Goal: Task Accomplishment & Management: Manage account settings

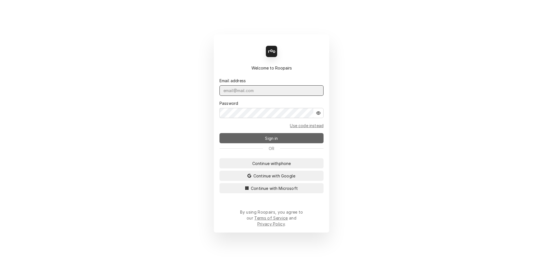
type input "[EMAIL_ADDRESS][DOMAIN_NAME]"
click at [278, 141] on span "Sign in" at bounding box center [271, 138] width 15 height 6
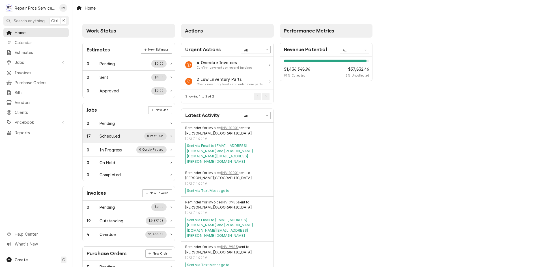
click at [96, 136] on div "17" at bounding box center [92, 136] width 13 height 6
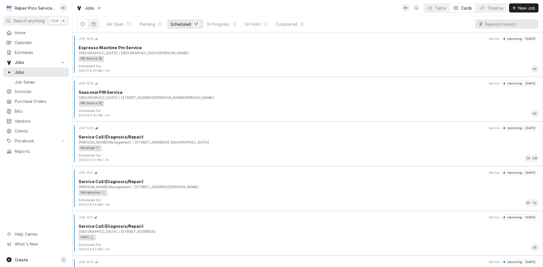
click at [494, 24] on input "Dynamic Content Wrapper" at bounding box center [510, 23] width 50 height 9
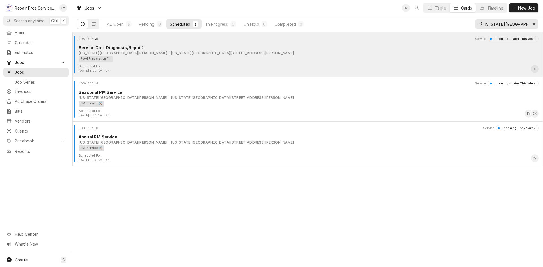
type input "texas roadhouse hixson"
click at [171, 58] on div "Food Preparation 🔪" at bounding box center [307, 59] width 456 height 6
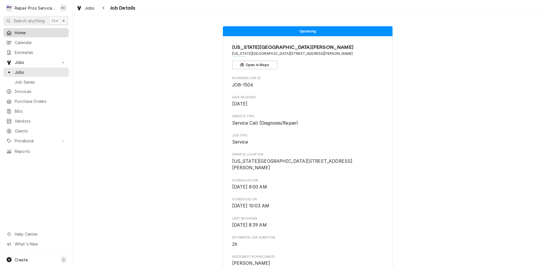
click at [19, 33] on span "Home" at bounding box center [40, 33] width 51 height 6
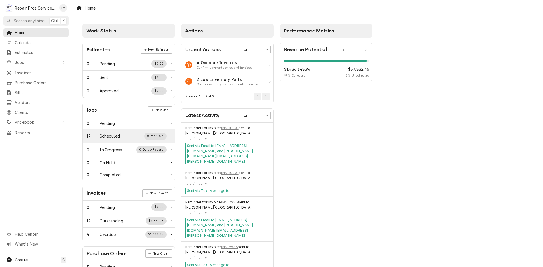
click at [101, 138] on div "Scheduled" at bounding box center [109, 136] width 20 height 6
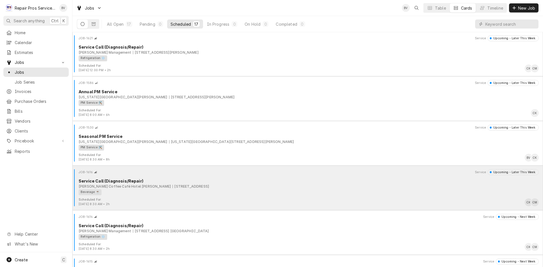
scroll to position [367, 0]
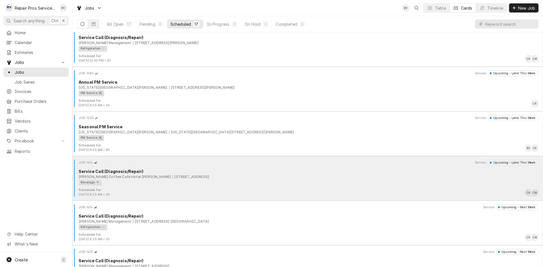
click at [215, 188] on div "Scheduled For: Oct 17th, 2025 - 8:30 AM • 2h CK CM" at bounding box center [308, 192] width 466 height 9
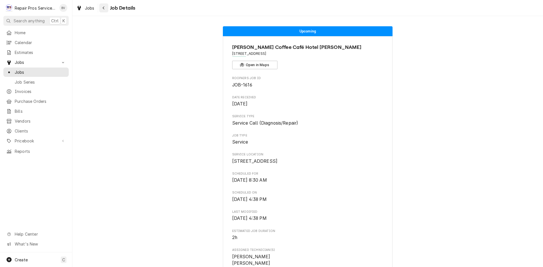
click at [104, 8] on icon "Navigate back" at bounding box center [103, 8] width 3 height 4
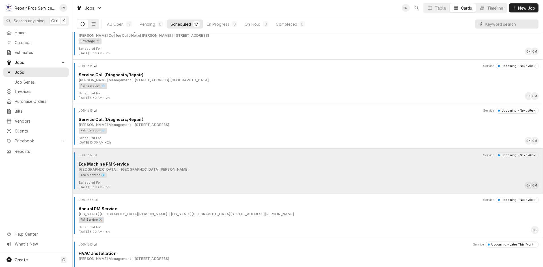
scroll to position [524, 0]
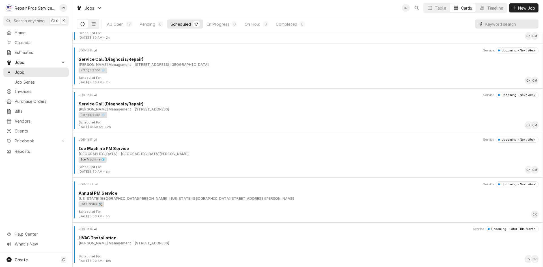
click at [488, 24] on input "Dynamic Content Wrapper" at bounding box center [510, 23] width 50 height 9
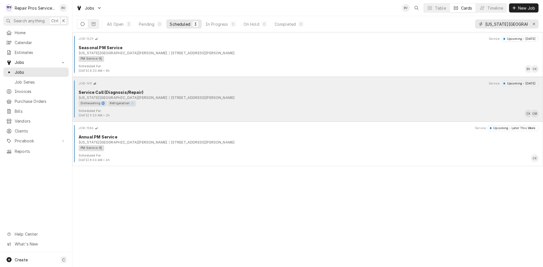
type input "[US_STATE][GEOGRAPHIC_DATA]"
click at [307, 112] on div "Scheduled For: [DATE] 9:30 AM • 2h CK CM" at bounding box center [308, 113] width 466 height 9
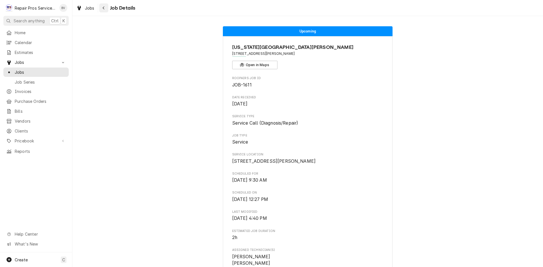
click at [104, 8] on icon "Navigate back" at bounding box center [103, 8] width 3 height 4
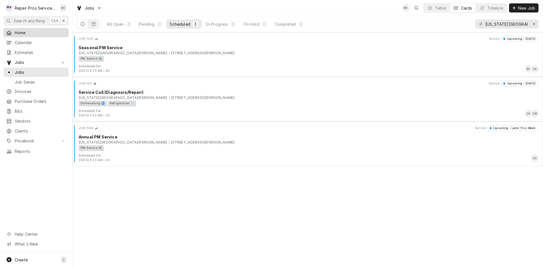
click at [22, 32] on span "Home" at bounding box center [40, 33] width 51 height 6
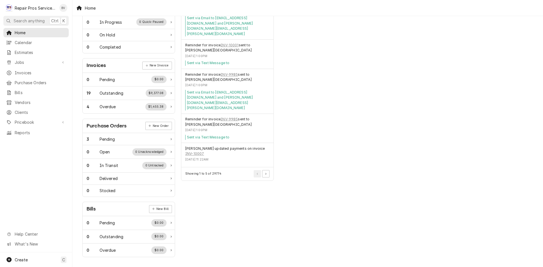
scroll to position [15, 0]
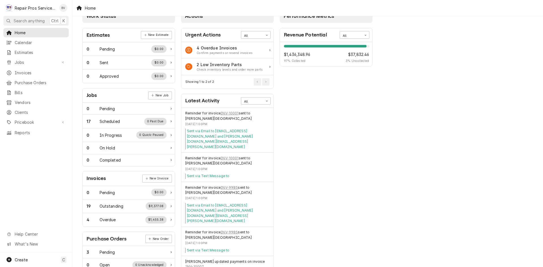
click at [492, 43] on div "Work Status Estimates New Estimate 0 Pending $0.00 0 Sent $0.00 0 Approved $0.0…" at bounding box center [307, 190] width 470 height 379
click at [214, 53] on div "Confirm payments or resend invoices" at bounding box center [224, 53] width 56 height 5
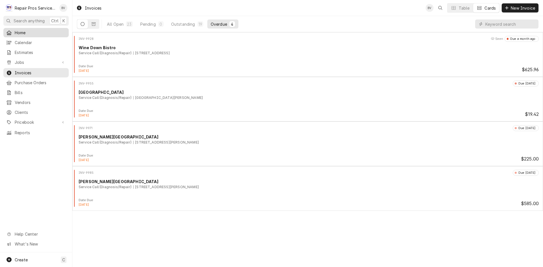
click at [21, 30] on span "Home" at bounding box center [40, 33] width 51 height 6
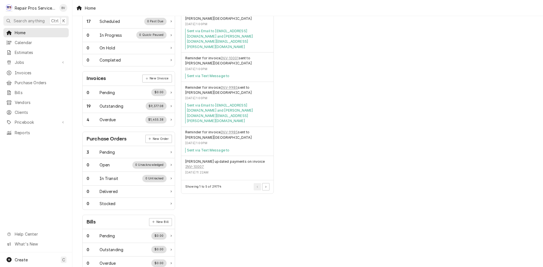
scroll to position [128, 0]
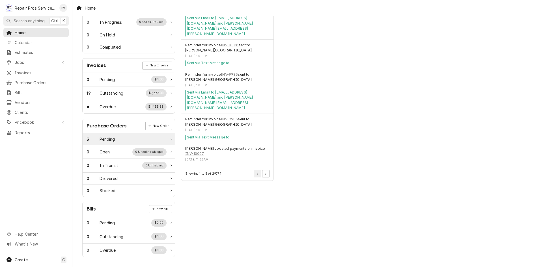
click at [167, 139] on div "3 Pending" at bounding box center [129, 139] width 92 height 12
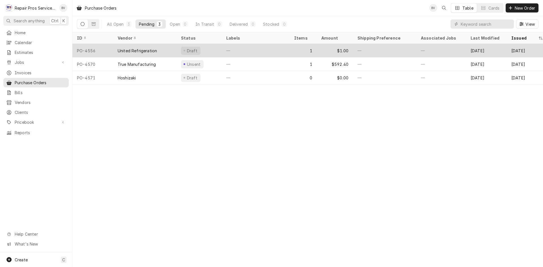
click at [252, 54] on div "—" at bounding box center [256, 51] width 68 height 14
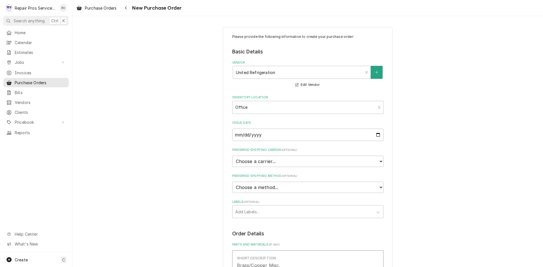
click at [132, 69] on div "Please provide the following information to create your purchase order: Basic D…" at bounding box center [307, 261] width 470 height 478
click at [127, 8] on icon "Navigate back" at bounding box center [126, 8] width 3 height 4
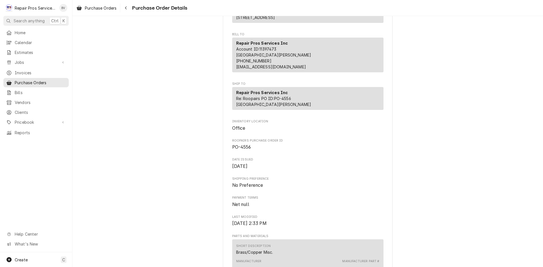
scroll to position [226, 0]
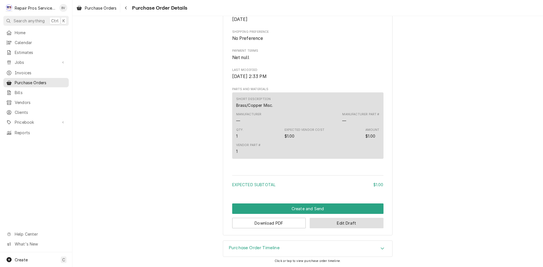
click at [348, 228] on button "Edit Draft" at bounding box center [346, 223] width 74 height 10
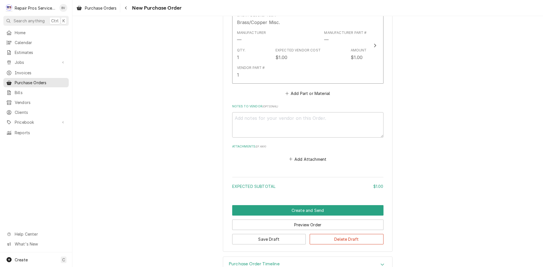
scroll to position [259, 0]
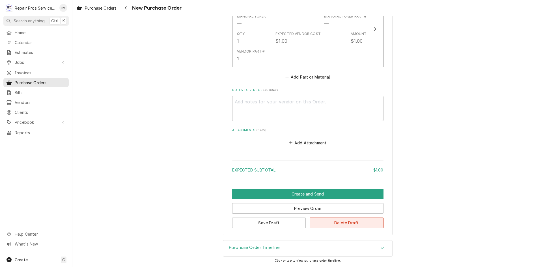
click at [357, 224] on button "Delete Draft" at bounding box center [346, 223] width 74 height 10
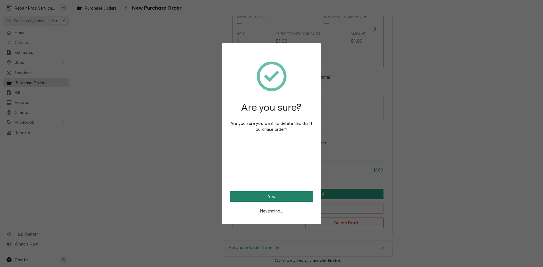
click at [269, 197] on button "Yes" at bounding box center [271, 196] width 83 height 10
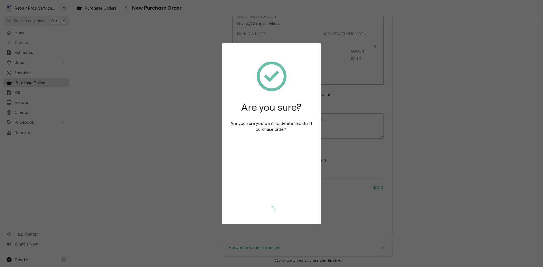
type textarea "x"
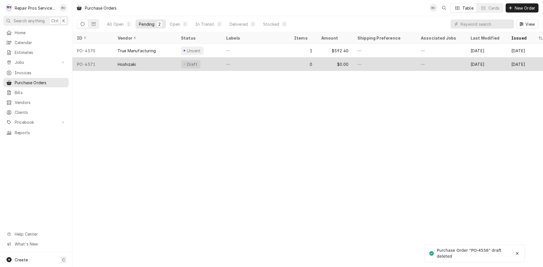
click at [261, 67] on div "—" at bounding box center [256, 64] width 68 height 14
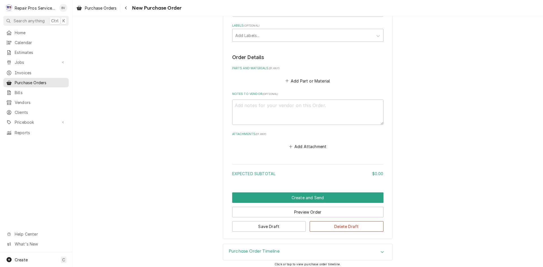
scroll to position [180, 0]
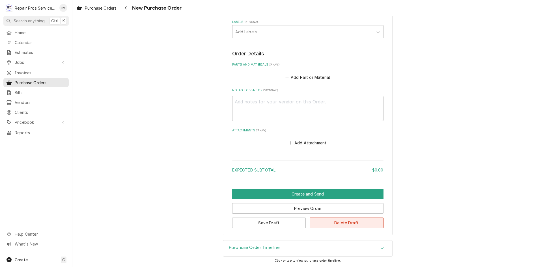
click at [357, 223] on button "Delete Draft" at bounding box center [346, 223] width 74 height 10
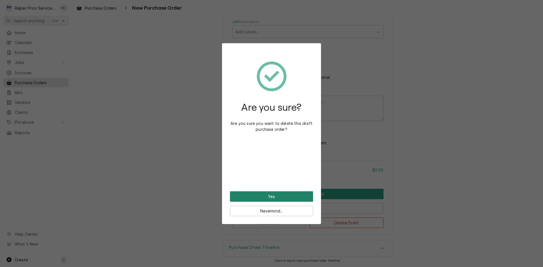
click at [276, 195] on button "Yes" at bounding box center [271, 196] width 83 height 10
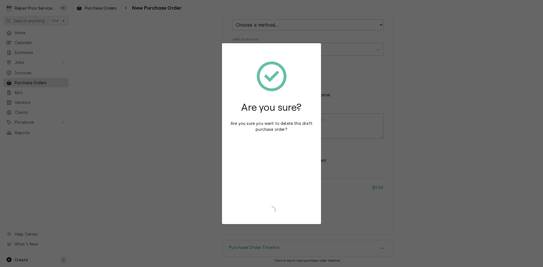
type textarea "x"
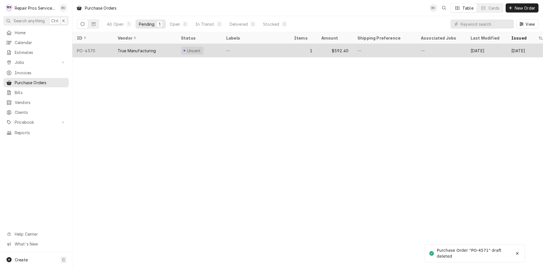
click at [254, 53] on div "—" at bounding box center [256, 51] width 68 height 14
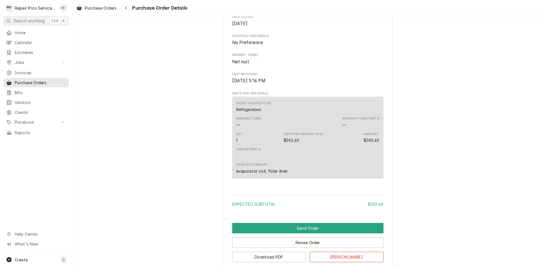
scroll to position [251, 0]
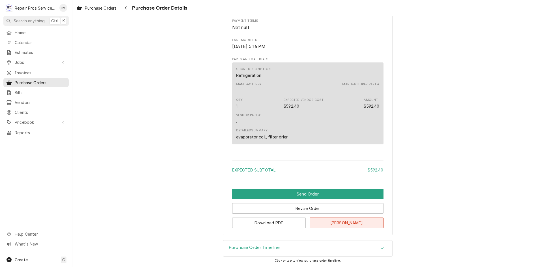
click at [341, 222] on button "[PERSON_NAME]" at bounding box center [346, 223] width 74 height 10
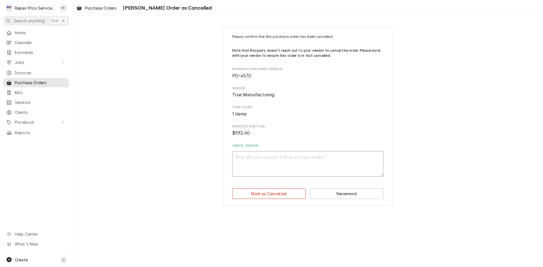
click at [246, 164] on textarea "Cancel Reason" at bounding box center [307, 163] width 151 height 25
type textarea "x"
type textarea "n"
type textarea "x"
type textarea "no"
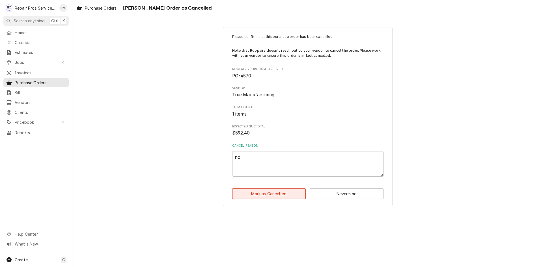
click at [272, 196] on button "Mark as Cancelled" at bounding box center [269, 193] width 74 height 10
type textarea "x"
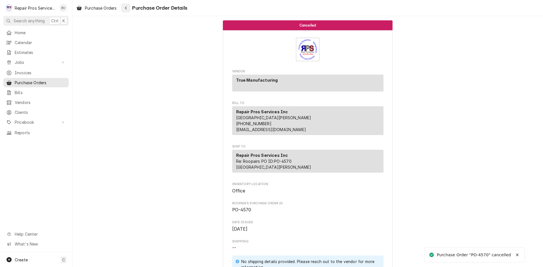
click at [127, 9] on icon "Navigate back" at bounding box center [126, 8] width 3 height 4
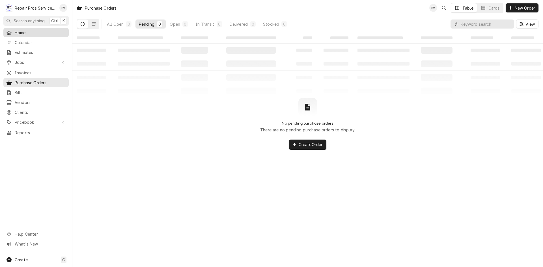
click at [22, 32] on span "Home" at bounding box center [40, 33] width 51 height 6
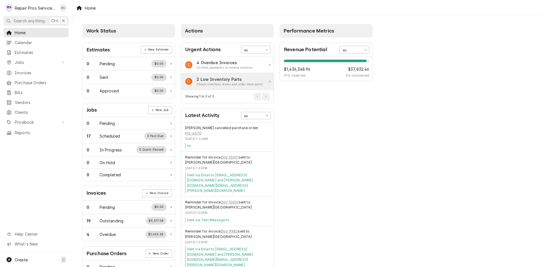
click at [222, 82] on div "Check inventory levels and order more parts" at bounding box center [229, 84] width 66 height 5
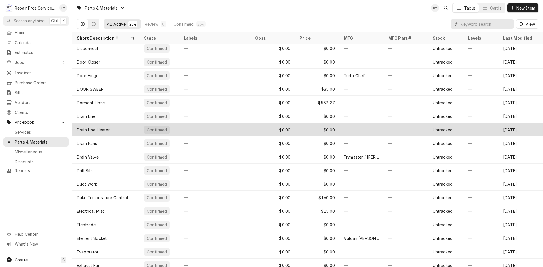
scroll to position [969, 0]
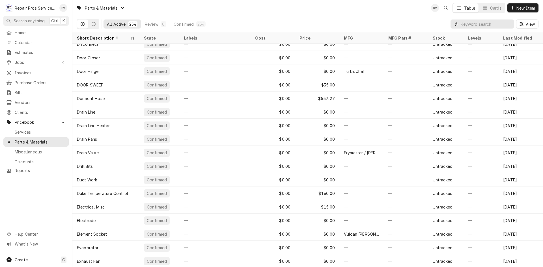
click at [474, 27] on input "Dynamic Content Wrapper" at bounding box center [485, 23] width 50 height 9
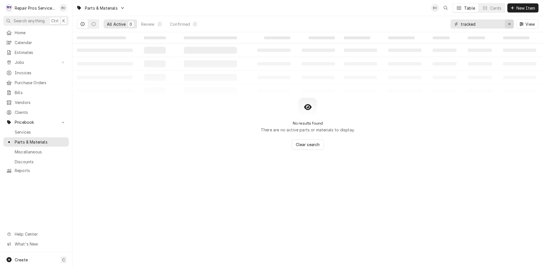
type input "tracked"
click at [510, 25] on icon "Erase input" at bounding box center [509, 24] width 2 height 2
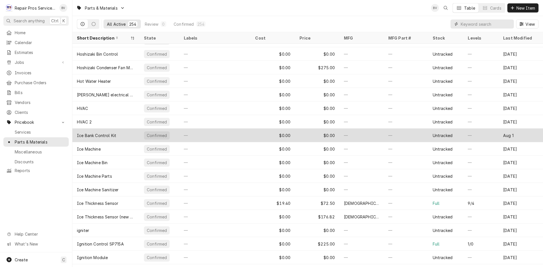
scroll to position [1810, 0]
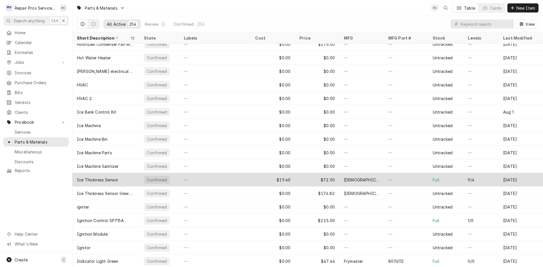
click at [395, 181] on div "—" at bounding box center [405, 180] width 44 height 14
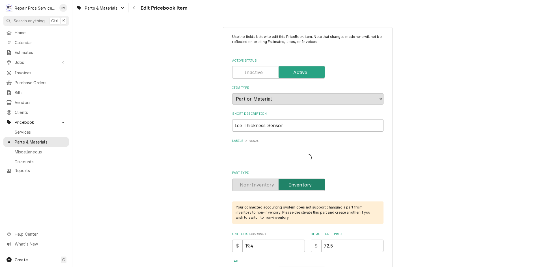
type textarea "x"
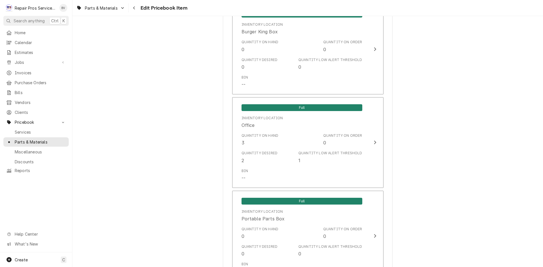
scroll to position [452, 0]
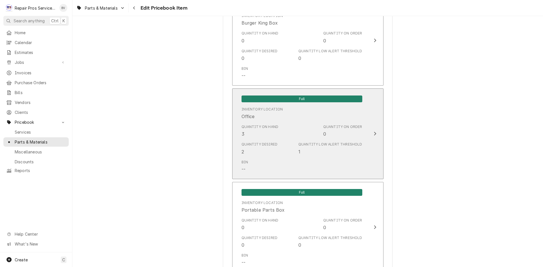
click at [374, 133] on icon "Update Inventory Level" at bounding box center [375, 134] width 2 height 4
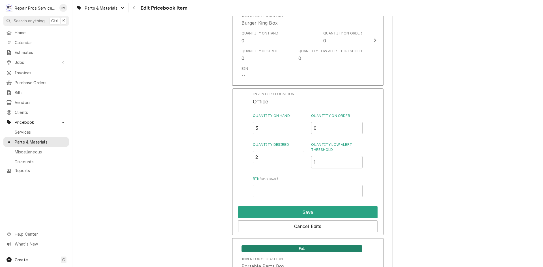
drag, startPoint x: 268, startPoint y: 128, endPoint x: 246, endPoint y: 126, distance: 21.3
click at [250, 127] on div "Inventory Location Office Quantity on Hand 3 Quantity on Order 0 Quantity Desir…" at bounding box center [307, 161] width 151 height 147
type input "0"
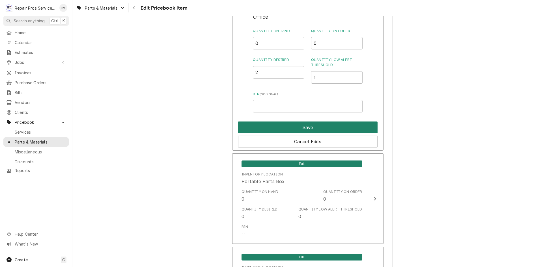
click at [306, 127] on button "Save" at bounding box center [307, 128] width 139 height 12
type textarea "x"
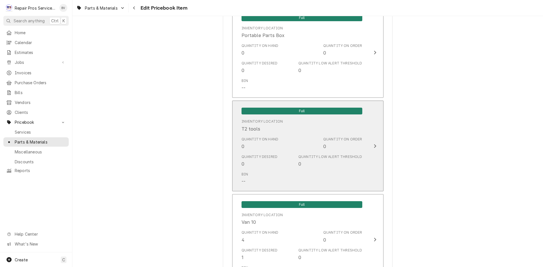
scroll to position [763, 0]
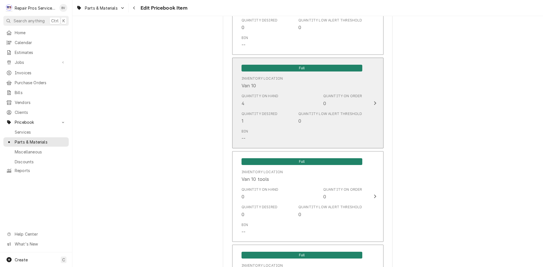
click at [371, 102] on div "Update Inventory Level" at bounding box center [374, 103] width 7 height 7
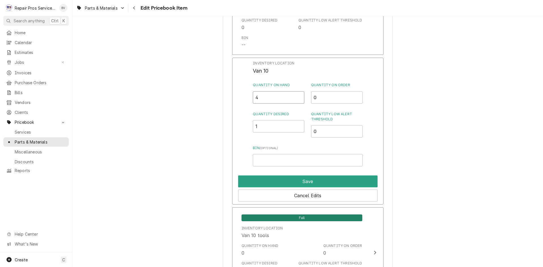
drag, startPoint x: 266, startPoint y: 98, endPoint x: 239, endPoint y: 97, distance: 26.3
click at [243, 98] on div "Inventory Location Van 10 Quantity on Hand 4 Quantity on Order 0 Quantity Desir…" at bounding box center [307, 131] width 151 height 147
type input "0"
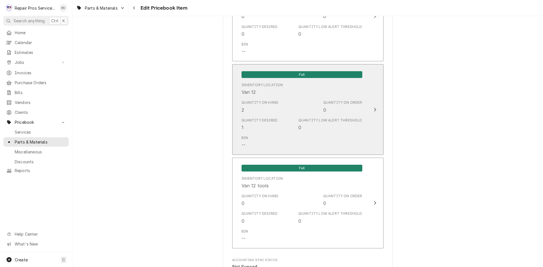
scroll to position [1187, 0]
click at [373, 109] on icon "Update Inventory Level" at bounding box center [374, 109] width 3 height 5
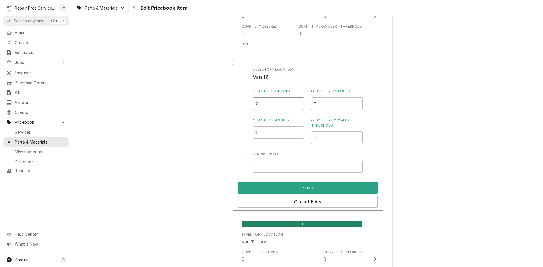
click at [238, 107] on div "Inventory Location Van 12 Quantity on Hand 2 Quantity on Order 0 Quantity Desir…" at bounding box center [307, 137] width 151 height 147
type input "0"
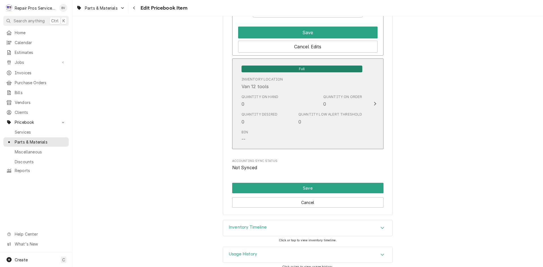
scroll to position [1348, 0]
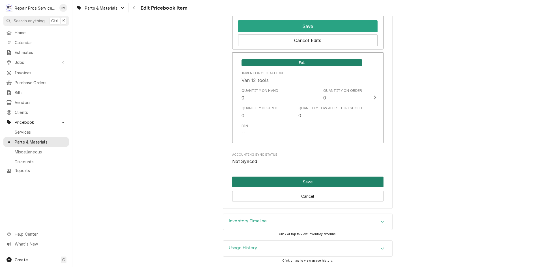
click at [301, 182] on button "Save" at bounding box center [307, 182] width 151 height 10
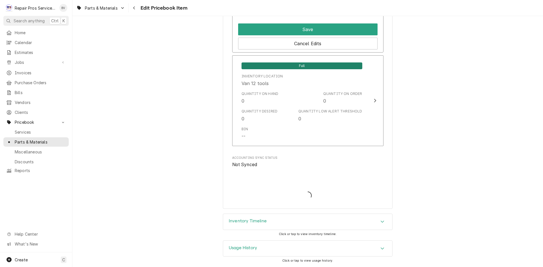
scroll to position [1345, 0]
type textarea "x"
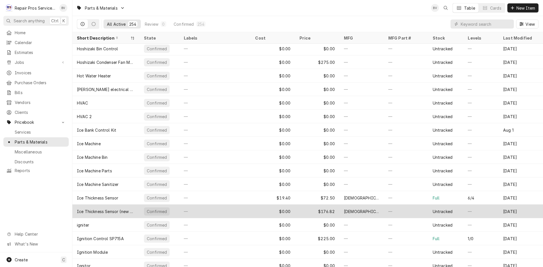
scroll to position [1821, 0]
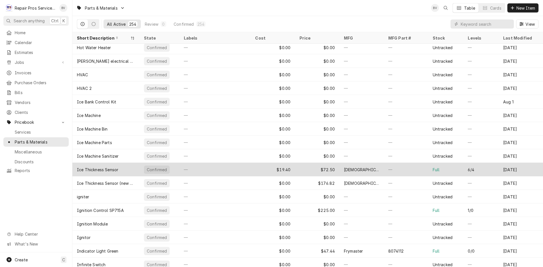
click at [446, 171] on div "Full" at bounding box center [445, 170] width 35 height 14
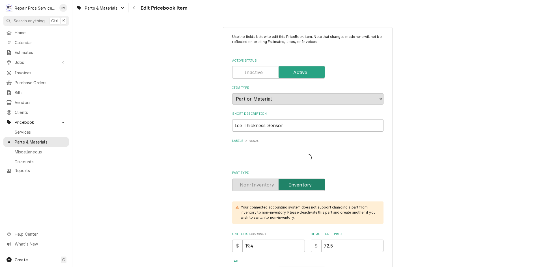
type textarea "x"
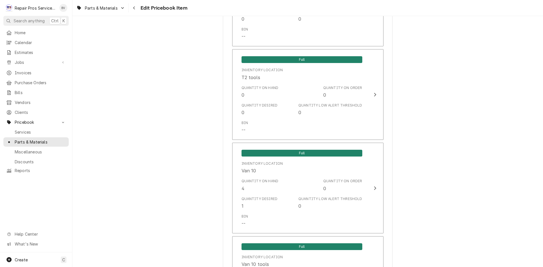
scroll to position [706, 0]
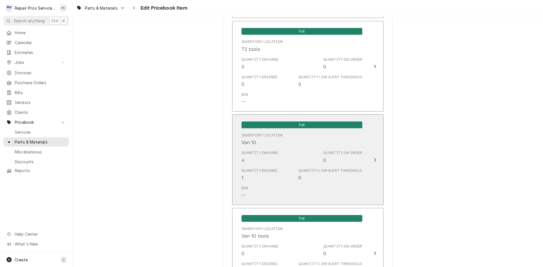
click at [373, 159] on icon "Update Inventory Level" at bounding box center [374, 160] width 3 height 5
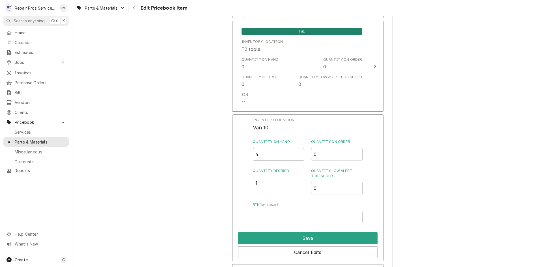
drag, startPoint x: 265, startPoint y: 157, endPoint x: 248, endPoint y: 155, distance: 17.0
click at [252, 156] on div "Inventory Location Van 10 Quantity on Hand 4 Quantity on Order 0 Quantity Desir…" at bounding box center [307, 187] width 151 height 147
type input "0"
click at [308, 239] on button "Save" at bounding box center [307, 238] width 139 height 12
type textarea "x"
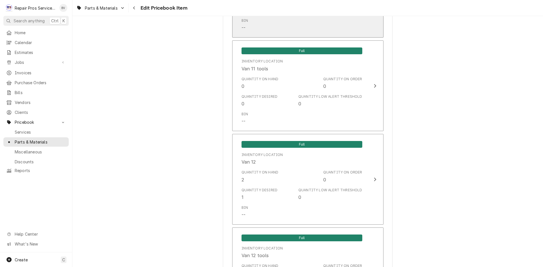
scroll to position [1074, 0]
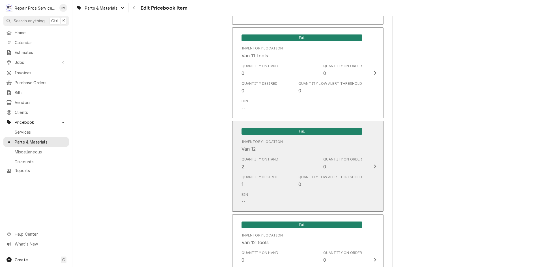
click at [371, 167] on div "Update Inventory Level" at bounding box center [374, 166] width 7 height 7
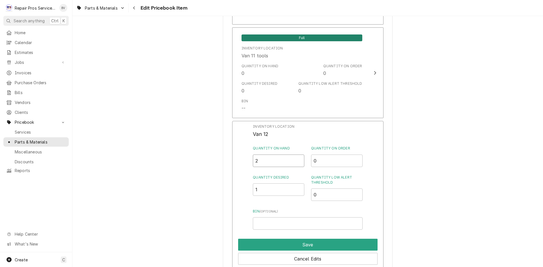
drag, startPoint x: 259, startPoint y: 159, endPoint x: 249, endPoint y: 161, distance: 10.4
click at [251, 161] on div "Inventory Location Van 12 Quantity on Hand 2 Quantity on Order 0 Quantity Desir…" at bounding box center [307, 194] width 151 height 147
type input "0"
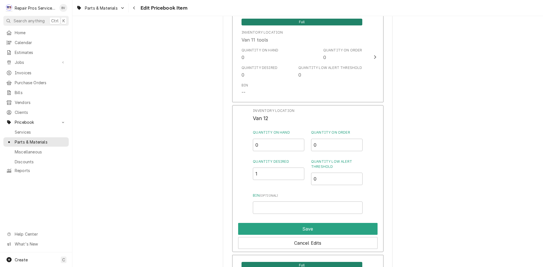
scroll to position [1130, 0]
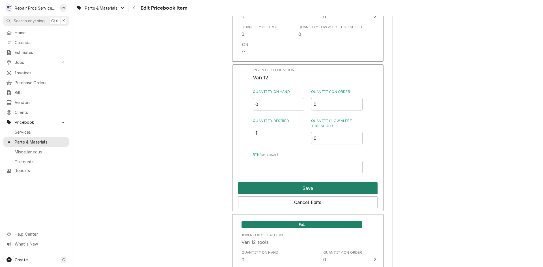
click at [312, 186] on button "Save" at bounding box center [307, 188] width 139 height 12
type textarea "x"
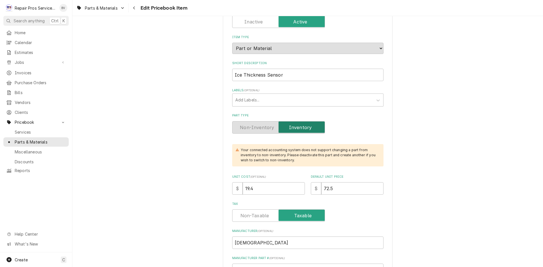
scroll to position [0, 0]
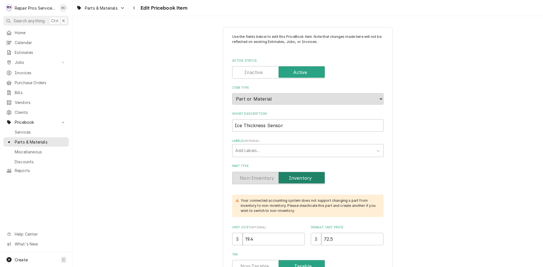
click at [247, 75] on label "Active Status" at bounding box center [278, 72] width 93 height 12
click at [247, 75] on input "Active Status" at bounding box center [279, 72] width 88 height 12
checkbox input "false"
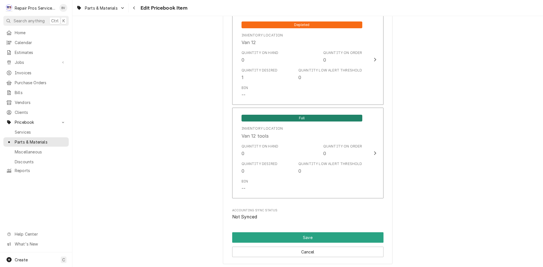
scroll to position [1225, 0]
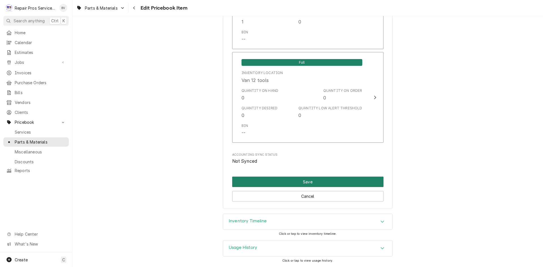
click at [307, 179] on button "Save" at bounding box center [307, 182] width 151 height 10
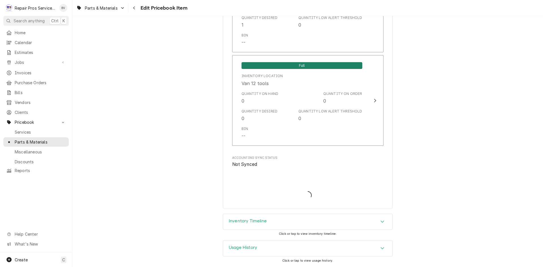
scroll to position [1222, 0]
type textarea "x"
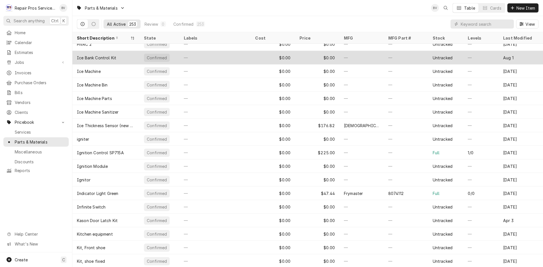
scroll to position [1892, 0]
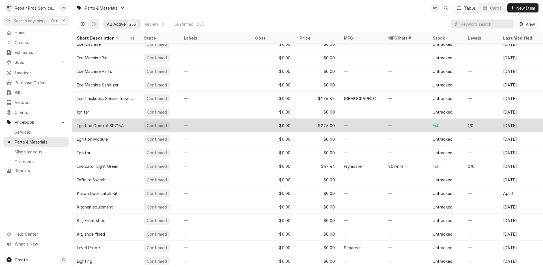
click at [417, 125] on div "—" at bounding box center [405, 126] width 44 height 14
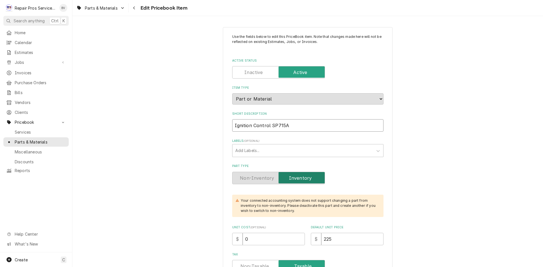
drag, startPoint x: 287, startPoint y: 126, endPoint x: 229, endPoint y: 131, distance: 57.6
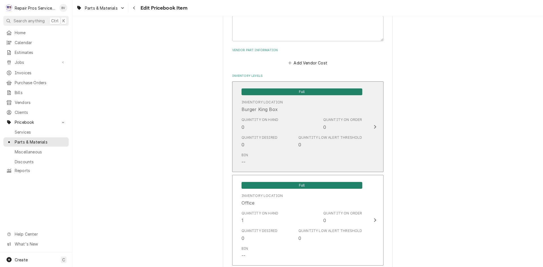
scroll to position [424, 0]
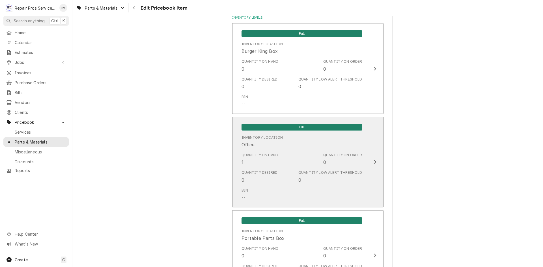
click at [373, 162] on icon "Update Inventory Level" at bounding box center [374, 162] width 3 height 5
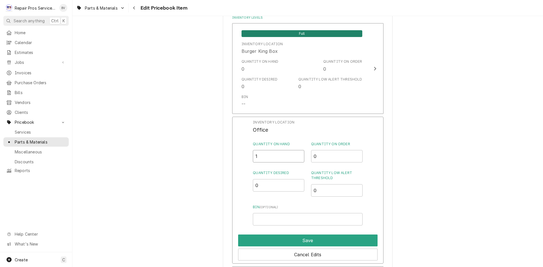
drag, startPoint x: 263, startPoint y: 159, endPoint x: 234, endPoint y: 157, distance: 28.8
click at [244, 158] on div "Inventory Location Office Quantity on Hand 1 Quantity on Order 0 Quantity Desir…" at bounding box center [307, 190] width 151 height 147
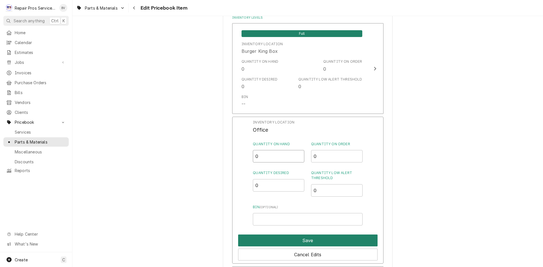
type input "0"
click at [320, 242] on button "Save" at bounding box center [307, 241] width 139 height 12
type textarea "x"
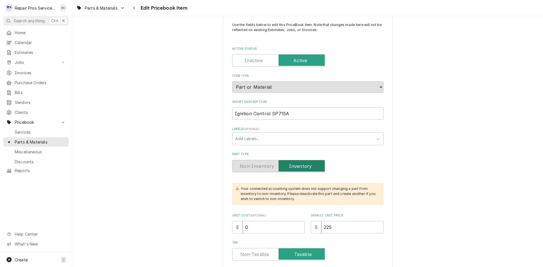
scroll to position [0, 0]
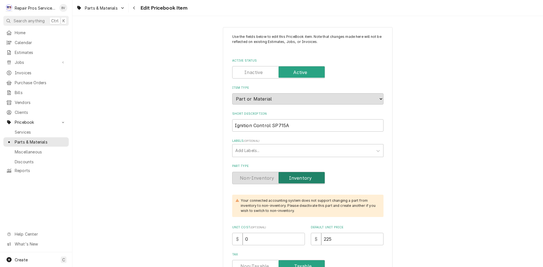
click at [253, 70] on label "Active Status" at bounding box center [278, 72] width 93 height 12
click at [253, 70] on input "Active Status" at bounding box center [279, 72] width 88 height 12
checkbox input "false"
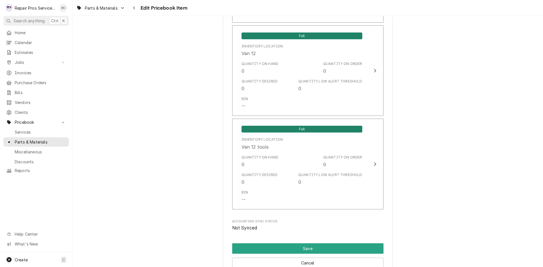
scroll to position [1225, 0]
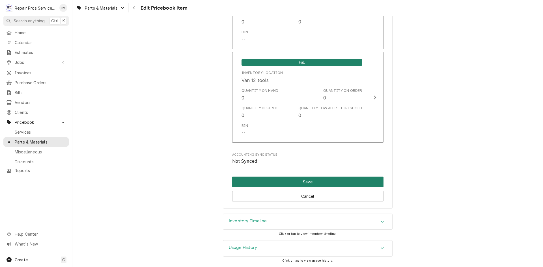
click at [307, 182] on button "Save" at bounding box center [307, 182] width 151 height 10
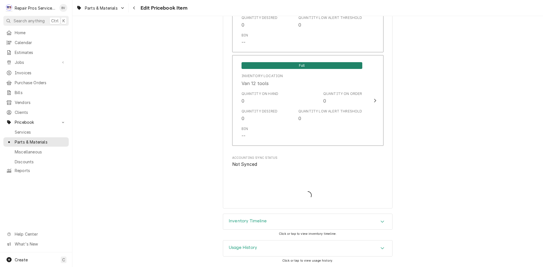
type textarea "x"
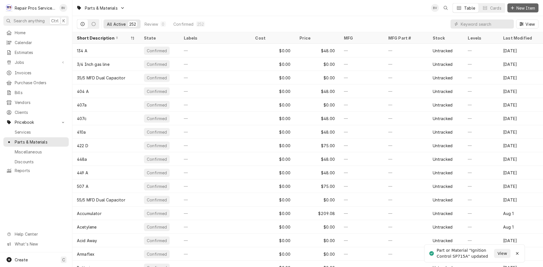
click at [511, 8] on icon "Dynamic Content Wrapper" at bounding box center [511, 7] width 3 height 3
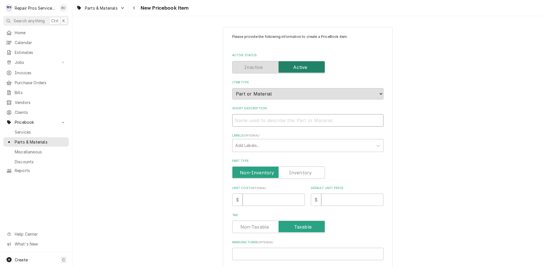
click at [240, 120] on input "Short Description" at bounding box center [307, 120] width 151 height 12
paste input "Ignition Control SP715A"
type textarea "x"
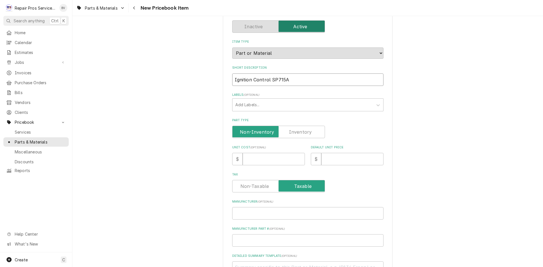
scroll to position [85, 0]
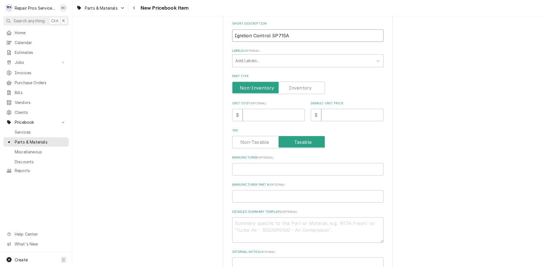
type input "Ignition Control SP715A"
click at [338, 116] on input "Default Unit Price" at bounding box center [352, 115] width 62 height 12
type textarea "x"
type input "2"
type textarea "x"
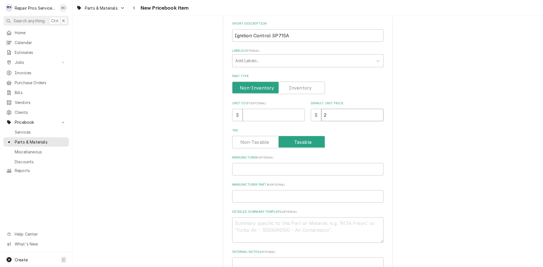
type input "22"
type textarea "x"
type input "225"
type textarea "x"
type input "225.0"
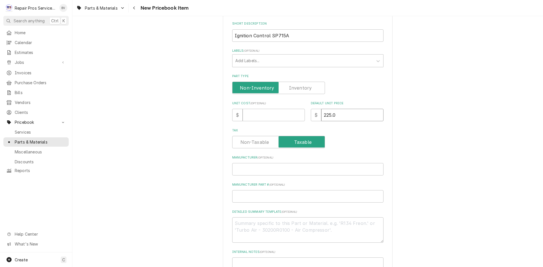
type textarea "x"
type input "225.00"
click at [332, 133] on div "Tax" at bounding box center [307, 138] width 151 height 20
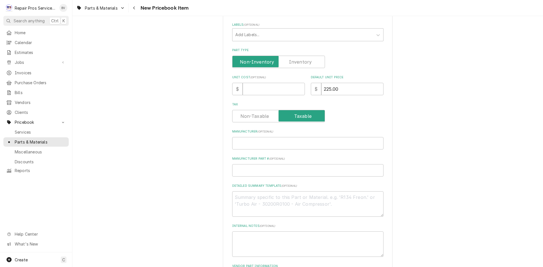
scroll to position [160, 0]
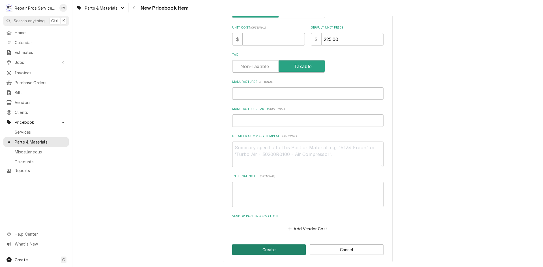
click at [268, 251] on button "Create" at bounding box center [269, 249] width 74 height 10
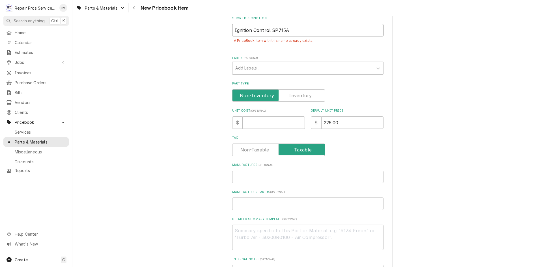
click at [267, 31] on input "Ignition Control SP715A" at bounding box center [307, 30] width 151 height 12
type textarea "x"
type input "Ignition Control SP715A"
type textarea "x"
type input "Ignition Control - SP715A"
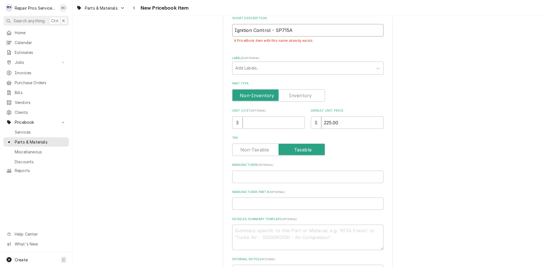
type textarea "x"
click at [302, 36] on input "Ignition Control - SP715A" at bounding box center [307, 30] width 151 height 12
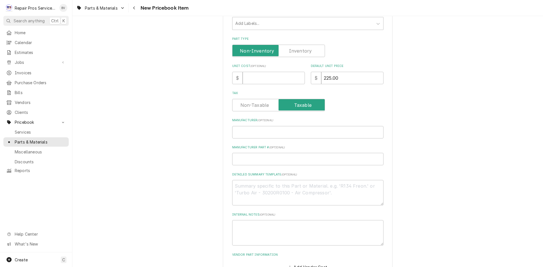
scroll to position [173, 0]
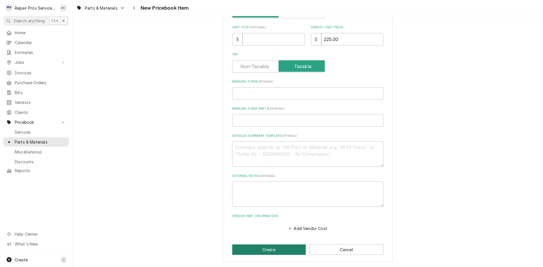
type input "Ignition Control - SP715A"
click at [263, 249] on button "Create" at bounding box center [269, 249] width 74 height 10
type textarea "x"
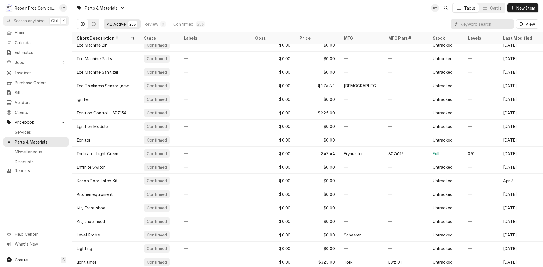
scroll to position [1905, 0]
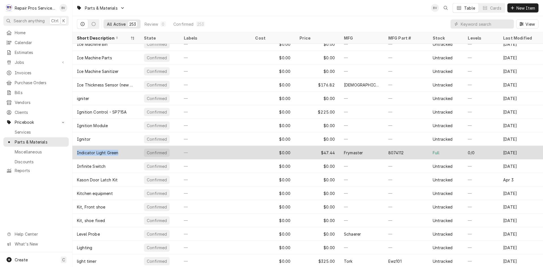
drag, startPoint x: 118, startPoint y: 151, endPoint x: 75, endPoint y: 153, distance: 42.4
click at [75, 153] on div "Indicator Light Green" at bounding box center [105, 153] width 67 height 14
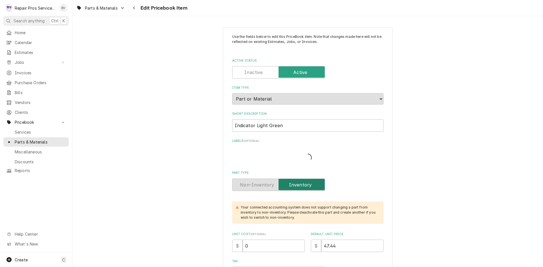
type textarea "x"
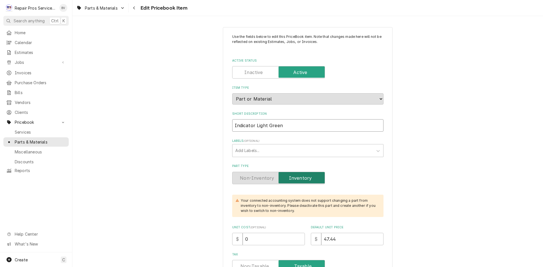
drag, startPoint x: 283, startPoint y: 126, endPoint x: 224, endPoint y: 130, distance: 58.9
click at [252, 71] on label "Active Status" at bounding box center [278, 72] width 93 height 12
click at [252, 71] on input "Active Status" at bounding box center [279, 72] width 88 height 12
checkbox input "false"
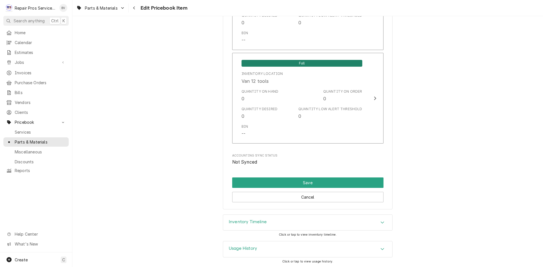
scroll to position [1225, 0]
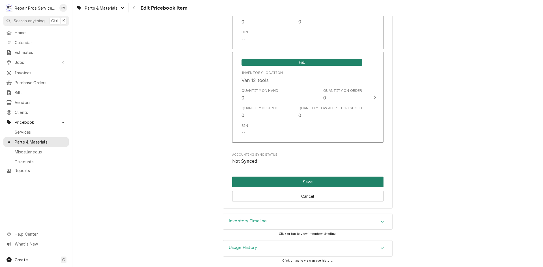
click at [306, 181] on button "Save" at bounding box center [307, 182] width 151 height 10
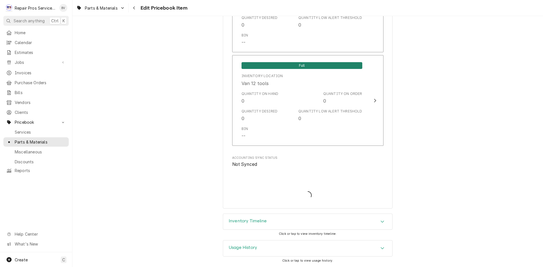
scroll to position [1222, 0]
type textarea "x"
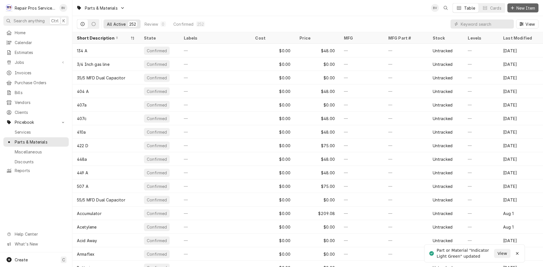
click at [513, 10] on div "Dynamic Content Wrapper" at bounding box center [512, 8] width 6 height 6
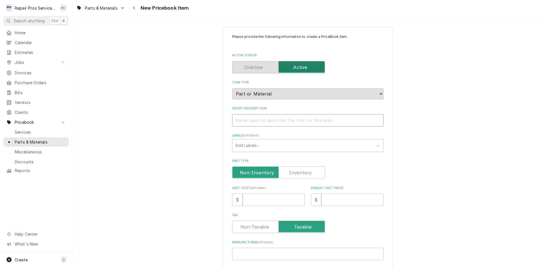
click at [240, 122] on input "Short Description" at bounding box center [307, 120] width 151 height 12
paste input "Indicator Light Green"
type textarea "x"
type input "Indicator Light Green"
click at [265, 121] on input "Indicator Light Green" at bounding box center [307, 120] width 151 height 12
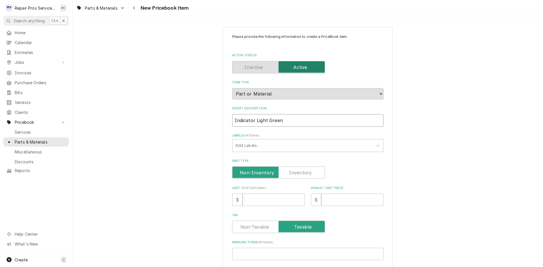
type textarea "x"
type input "Indicator Light -Green"
type textarea "x"
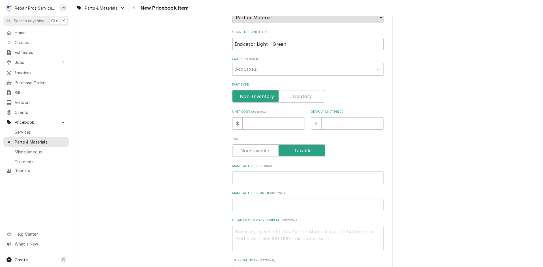
scroll to position [160, 0]
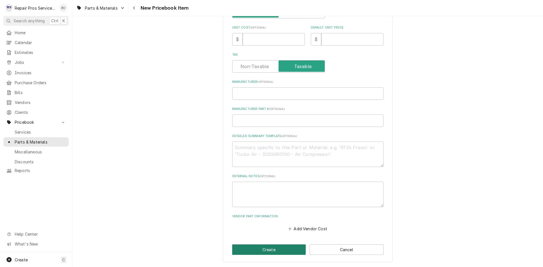
type input "Indicator Light - Green"
click at [266, 251] on button "Create" at bounding box center [269, 249] width 74 height 10
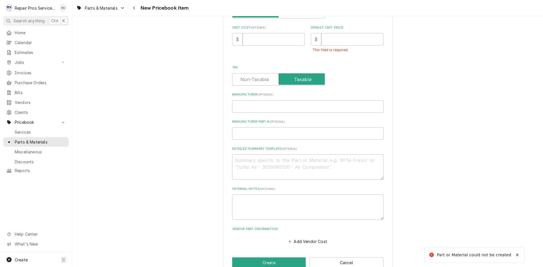
scroll to position [170, 0]
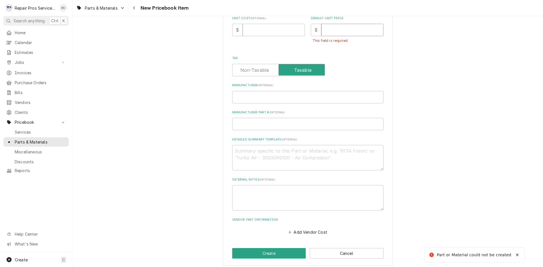
click at [332, 26] on input "Default Unit Price" at bounding box center [352, 30] width 62 height 12
type textarea "x"
type input "4"
type textarea "x"
type input "47"
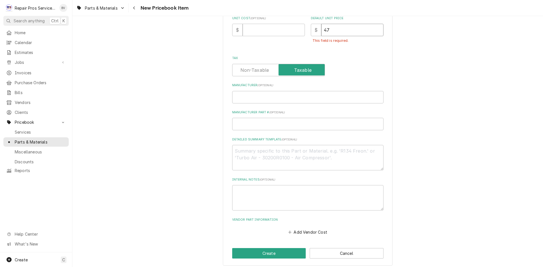
type textarea "x"
type input "47.4"
type textarea "x"
type input "47.44"
click at [271, 251] on button "Create" at bounding box center [269, 253] width 74 height 10
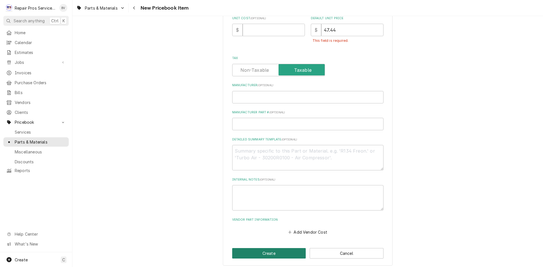
type textarea "x"
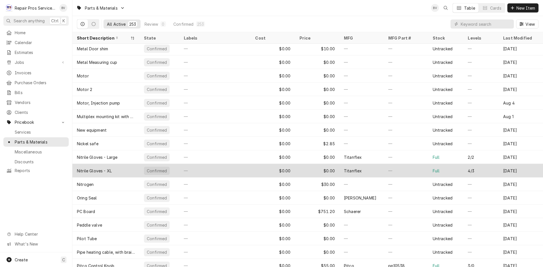
scroll to position [2177, 0]
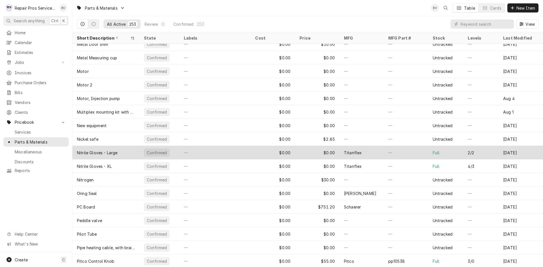
click at [371, 155] on div "Titanflex" at bounding box center [361, 153] width 44 height 14
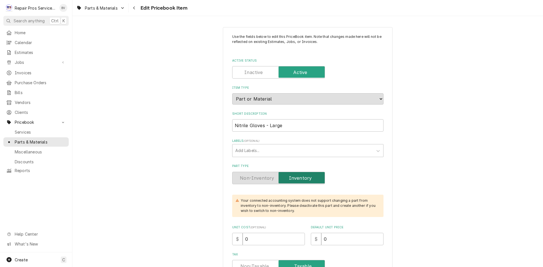
type textarea "x"
click at [252, 74] on label "Active Status" at bounding box center [278, 72] width 93 height 12
click at [252, 74] on input "Active Status" at bounding box center [279, 72] width 88 height 12
checkbox input "false"
type textarea "x"
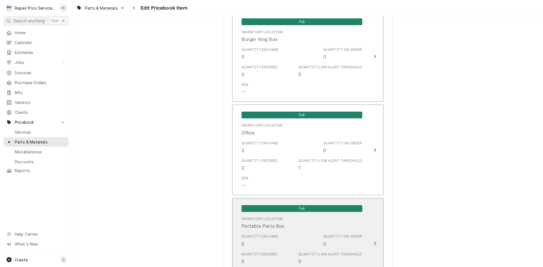
scroll to position [452, 0]
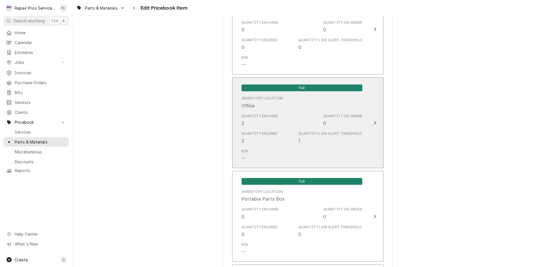
click at [374, 123] on icon "Update Inventory Level" at bounding box center [375, 123] width 2 height 4
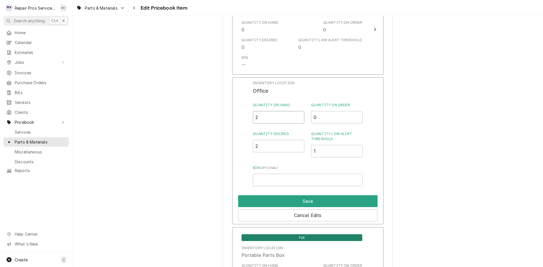
drag, startPoint x: 252, startPoint y: 115, endPoint x: 245, endPoint y: 116, distance: 7.4
click at [246, 116] on div "Inventory Location Office Quantity on Hand 2 Quantity on Order 0 Quantity Desir…" at bounding box center [307, 150] width 151 height 147
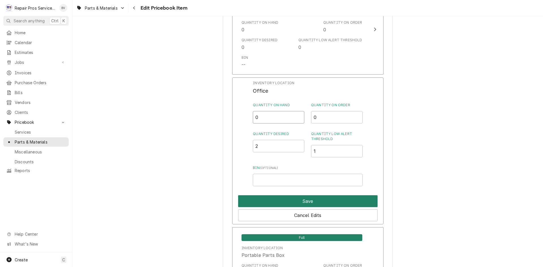
type input "0"
click at [310, 198] on button "Save" at bounding box center [307, 201] width 139 height 12
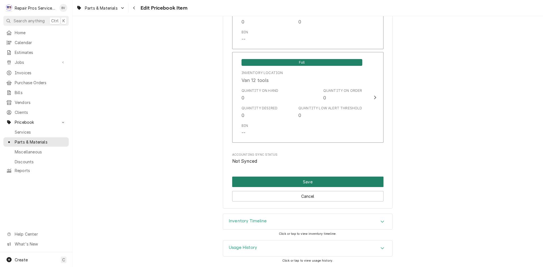
click at [310, 180] on button "Save" at bounding box center [307, 182] width 151 height 10
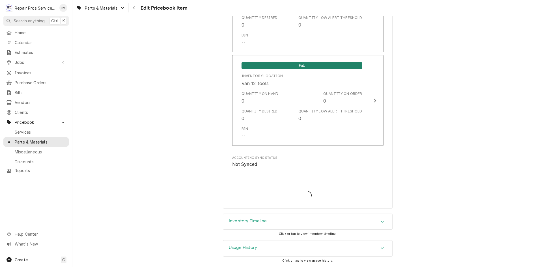
scroll to position [1222, 0]
type textarea "x"
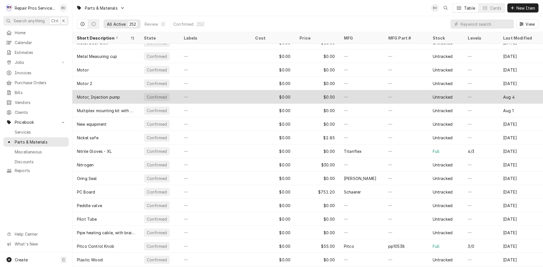
scroll to position [2204, 0]
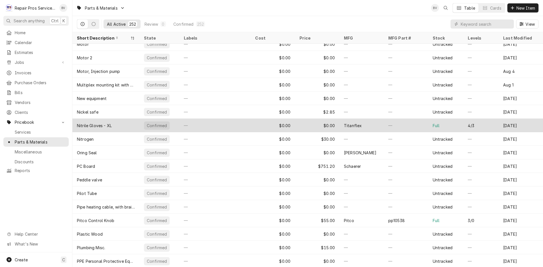
click at [411, 126] on div "—" at bounding box center [405, 126] width 44 height 14
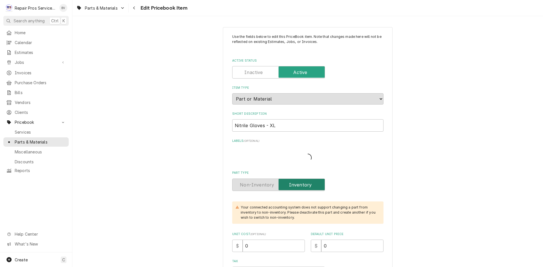
type textarea "x"
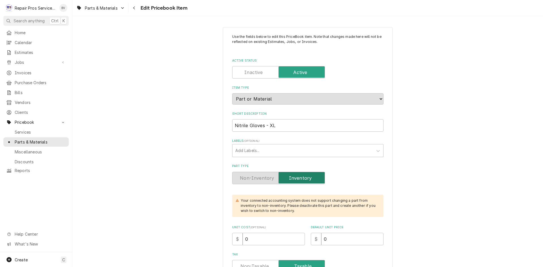
click at [259, 74] on label "Active Status" at bounding box center [278, 72] width 93 height 12
click at [259, 74] on input "Active Status" at bounding box center [279, 72] width 88 height 12
checkbox input "false"
type textarea "x"
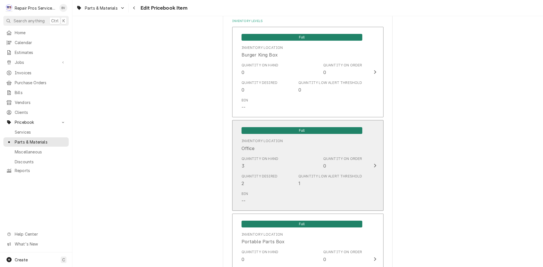
scroll to position [424, 0]
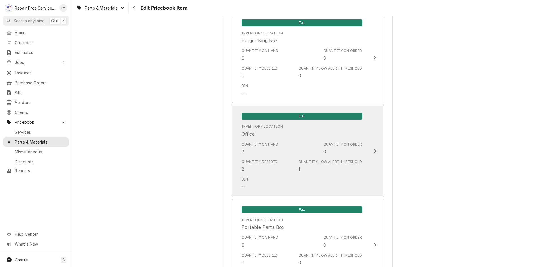
click at [374, 151] on div "Update Inventory Level" at bounding box center [374, 151] width 7 height 7
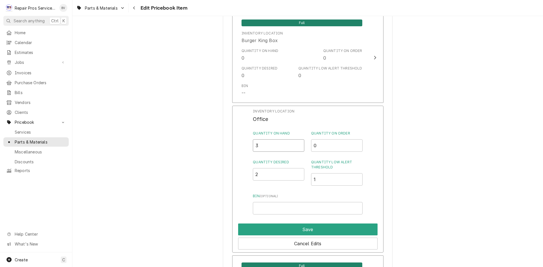
drag, startPoint x: 262, startPoint y: 149, endPoint x: 256, endPoint y: 149, distance: 5.7
click at [257, 149] on input "3" at bounding box center [278, 145] width 51 height 12
type input "0"
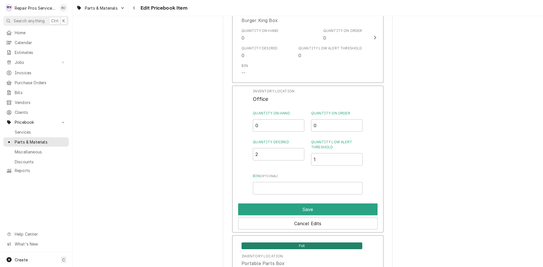
scroll to position [480, 0]
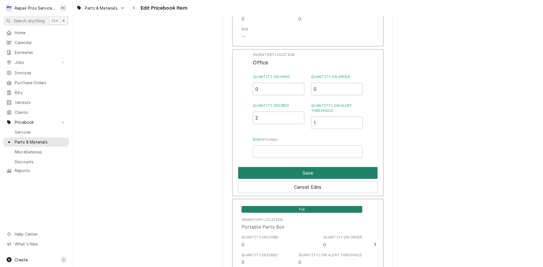
click at [310, 172] on button "Save" at bounding box center [307, 173] width 139 height 12
type textarea "x"
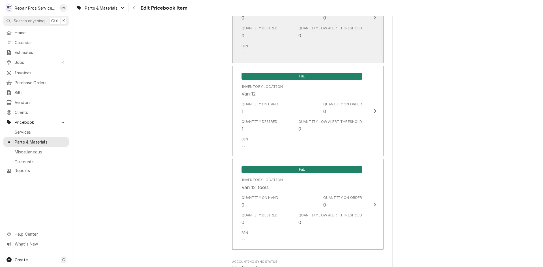
scroll to position [1130, 0]
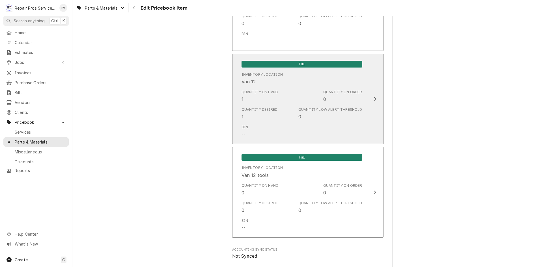
click at [371, 97] on div "Update Inventory Level" at bounding box center [374, 99] width 7 height 7
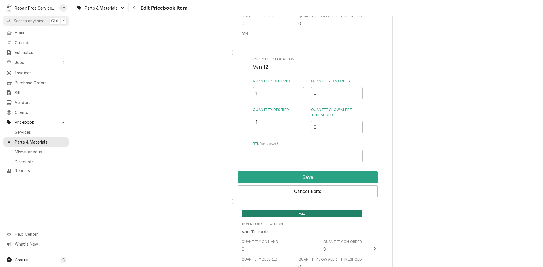
drag, startPoint x: 281, startPoint y: 95, endPoint x: 228, endPoint y: 93, distance: 53.5
click at [232, 93] on div "Inventory Location Van 12 Quantity on Hand 1 Quantity on Order 0 Quantity Desir…" at bounding box center [307, 127] width 151 height 147
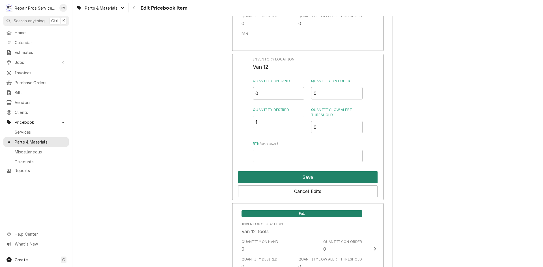
type input "0"
click at [296, 173] on button "Save" at bounding box center [307, 177] width 139 height 12
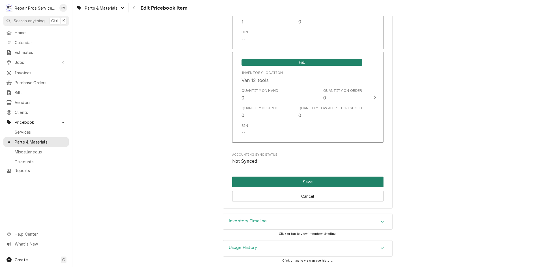
click at [314, 183] on button "Save" at bounding box center [307, 182] width 151 height 10
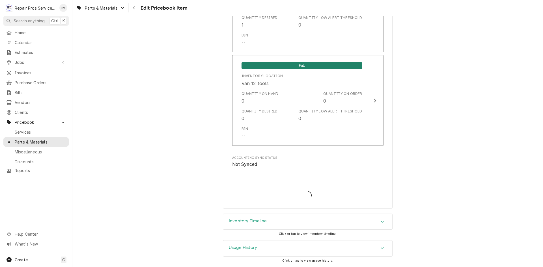
type textarea "x"
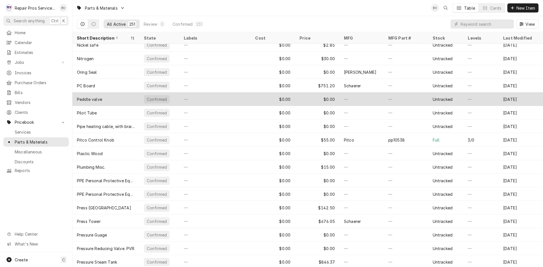
scroll to position [2272, 0]
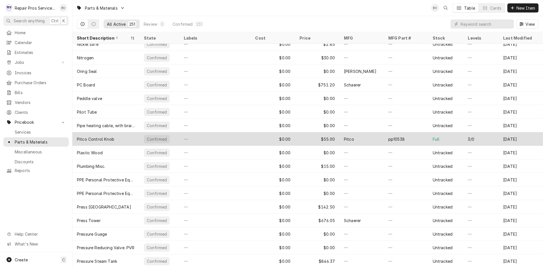
click at [415, 138] on div "pp10538" at bounding box center [405, 139] width 44 height 14
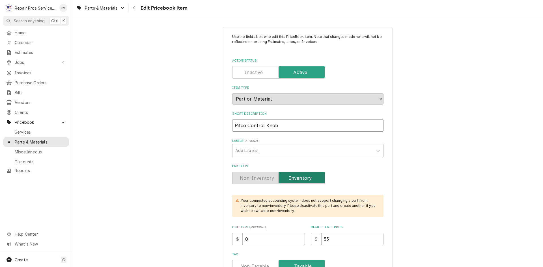
drag, startPoint x: 275, startPoint y: 125, endPoint x: 231, endPoint y: 129, distance: 44.5
click at [232, 129] on input "Pitco Control Knob" at bounding box center [307, 125] width 151 height 12
click at [284, 127] on input "Pitco Control Knob" at bounding box center [307, 125] width 151 height 12
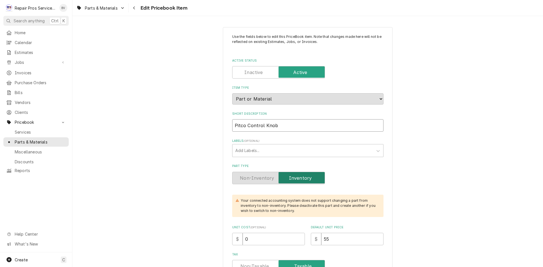
click at [284, 127] on input "Pitco Control Knob" at bounding box center [307, 125] width 151 height 12
click at [279, 122] on input "Pitco Control Knob" at bounding box center [307, 125] width 151 height 12
type textarea "x"
type input "Pitco Control Knob"
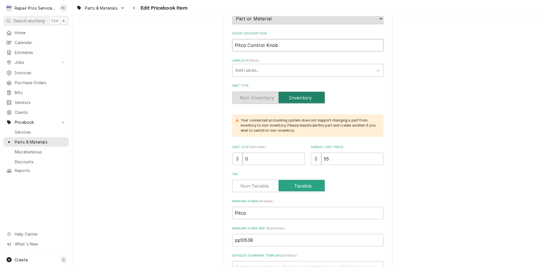
scroll to position [85, 0]
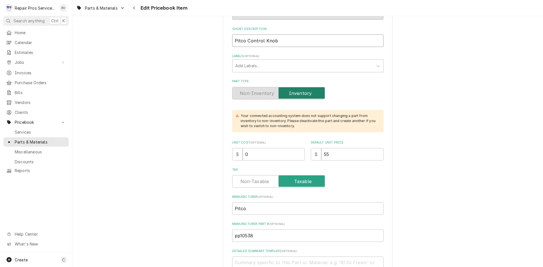
type textarea "x"
type input "Pitco Control Knob p"
type textarea "x"
type input "Pitco Control Knob pp"
type textarea "x"
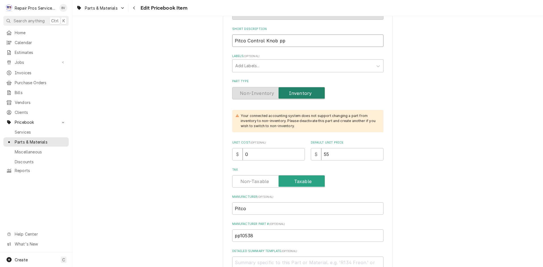
type input "Pitco Control Knob pp1"
type textarea "x"
type input "Pitco Control Knob pp10"
type textarea "x"
type input "Pitco Control Knob pp105"
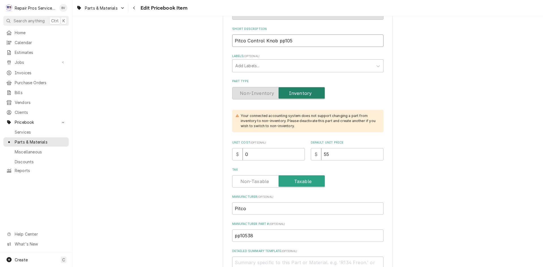
type textarea "x"
type input "Pitco Control Knob pp1053"
type textarea "x"
drag, startPoint x: 296, startPoint y: 39, endPoint x: 233, endPoint y: 45, distance: 63.0
click at [233, 45] on input "Pitco Control Knob pp10538" at bounding box center [307, 40] width 151 height 12
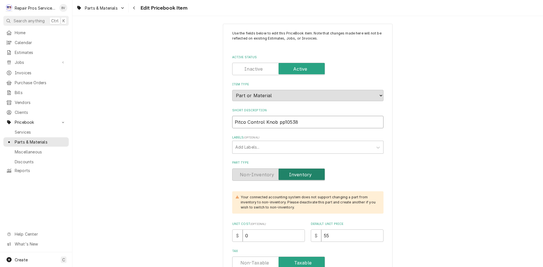
scroll to position [0, 0]
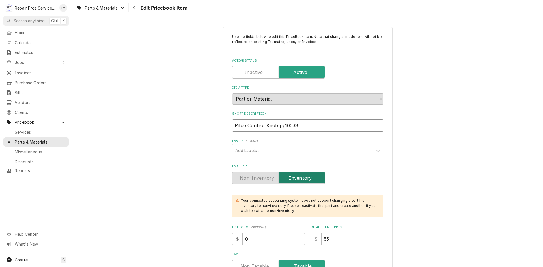
type input "Pitco Control Knob pp10538"
click at [252, 74] on label "Active Status" at bounding box center [278, 72] width 93 height 12
click at [252, 74] on input "Active Status" at bounding box center [279, 72] width 88 height 12
checkbox input "false"
type textarea "x"
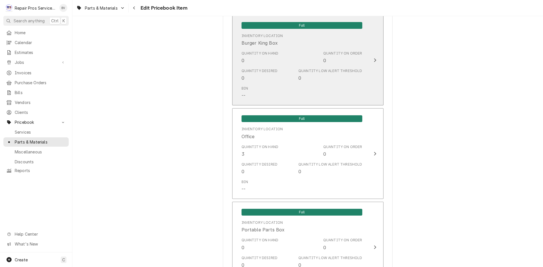
scroll to position [452, 0]
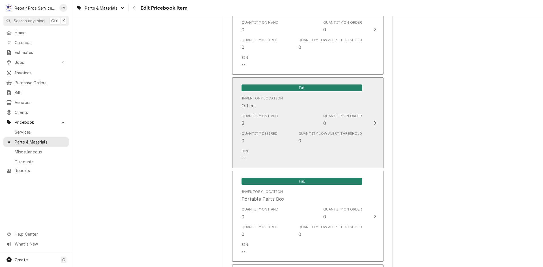
click at [374, 122] on icon "Update Inventory Level" at bounding box center [375, 123] width 2 height 4
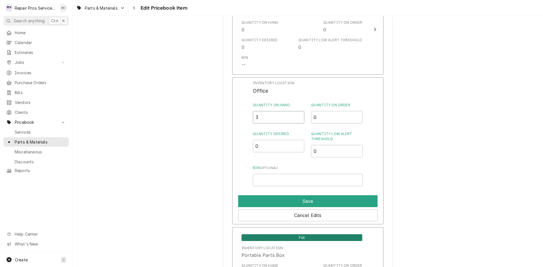
drag, startPoint x: 262, startPoint y: 119, endPoint x: 239, endPoint y: 118, distance: 22.3
click at [241, 119] on div "Inventory Location Office Quantity on Hand 3 Quantity on Order 0 Quantity Desir…" at bounding box center [307, 150] width 151 height 147
type input "0"
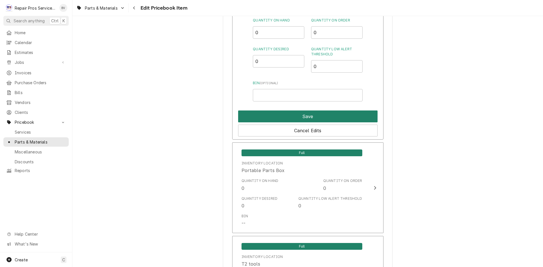
click at [312, 115] on button "Save" at bounding box center [307, 116] width 139 height 12
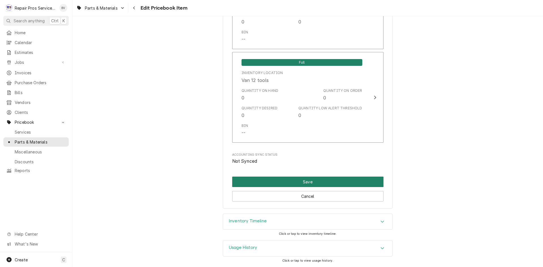
click at [305, 184] on button "Save" at bounding box center [307, 182] width 151 height 10
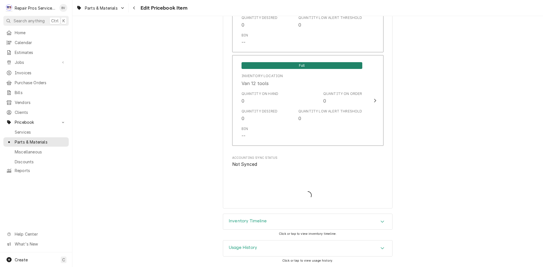
type textarea "x"
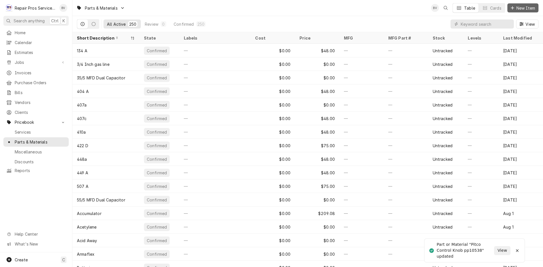
click at [517, 8] on span "New Item" at bounding box center [525, 8] width 21 height 6
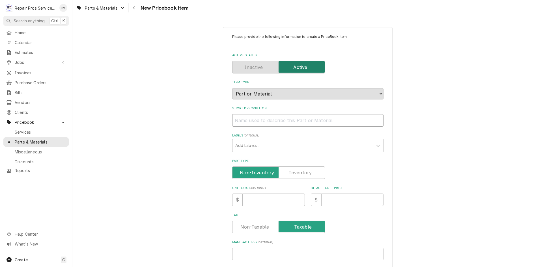
click at [239, 119] on input "Short Description" at bounding box center [307, 120] width 151 height 12
paste input "Pitco Control Knob pp10538"
type textarea "x"
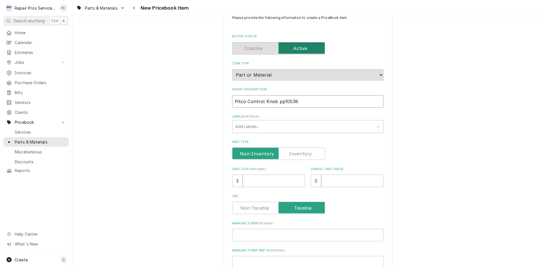
scroll to position [28, 0]
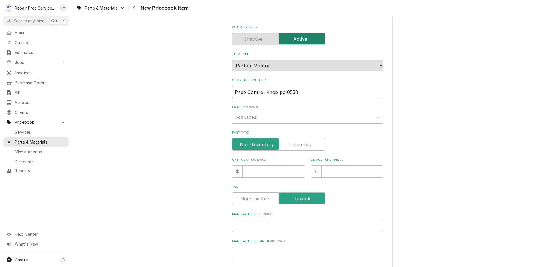
type input "Pitco Control Knob pp10538"
click at [327, 172] on input "Default Unit Price" at bounding box center [352, 171] width 62 height 12
type textarea "x"
type input "5"
type textarea "x"
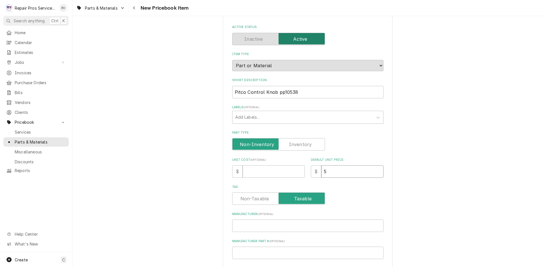
type input "55"
type textarea "x"
type input "55.0"
type textarea "x"
type input "55.00"
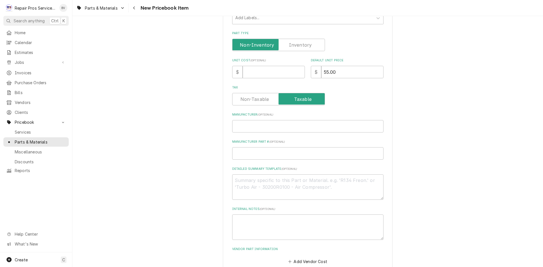
scroll to position [160, 0]
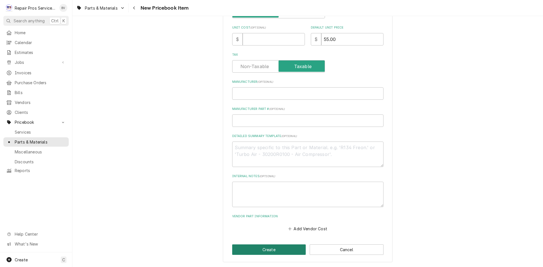
click at [276, 250] on button "Create" at bounding box center [269, 249] width 74 height 10
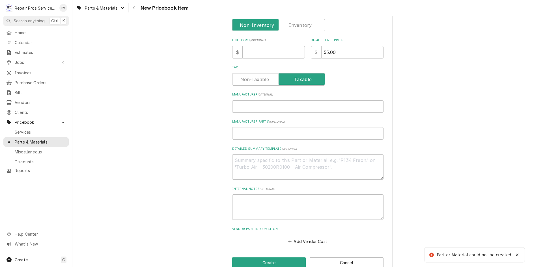
scroll to position [90, 0]
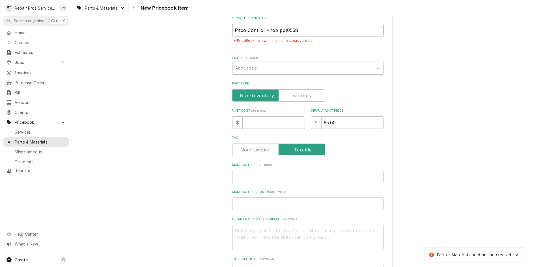
click at [274, 31] on input "Pitco Control Knob pp10538" at bounding box center [307, 30] width 151 height 12
type textarea "x"
type input "Pitco Control Knob- pp10538"
type textarea "x"
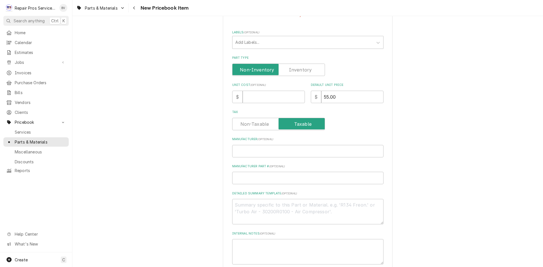
scroll to position [89, 0]
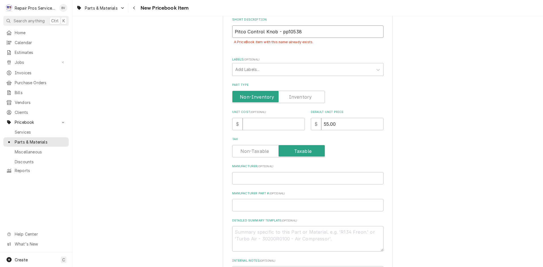
drag, startPoint x: 278, startPoint y: 32, endPoint x: 298, endPoint y: 32, distance: 19.2
click at [298, 32] on input "Pitco Control Knob - pp10538" at bounding box center [307, 31] width 151 height 12
type input "Pitco Control Knob - pp10538"
click at [236, 206] on input "Manufacturer Part # ( optional )" at bounding box center [307, 205] width 151 height 12
paste input "pp10538"
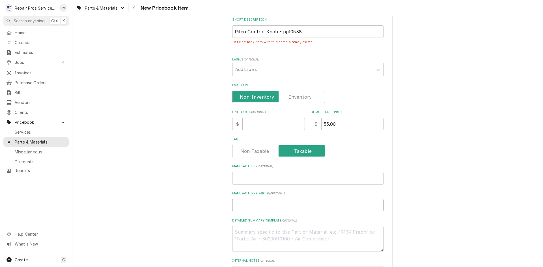
type textarea "x"
type input "pp10538"
drag, startPoint x: 274, startPoint y: 31, endPoint x: 297, endPoint y: 34, distance: 22.8
click at [297, 34] on input "Pitco Control Knob - pp10538" at bounding box center [307, 31] width 151 height 12
type textarea "x"
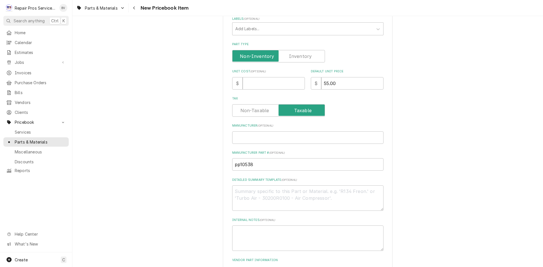
scroll to position [173, 0]
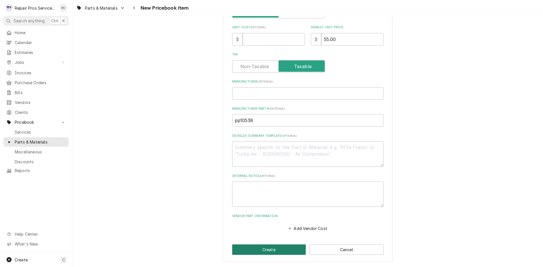
type input "Pitco Control Knob"
click at [265, 251] on button "Create" at bounding box center [269, 249] width 74 height 10
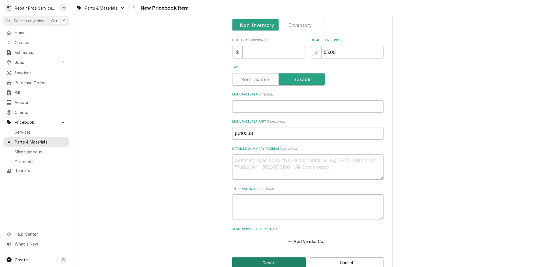
type textarea "x"
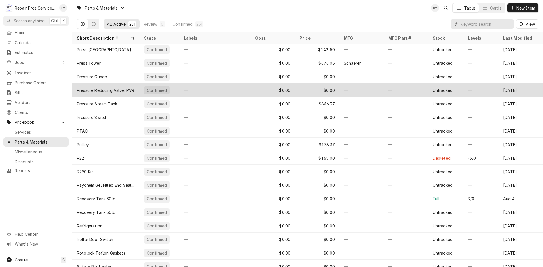
scroll to position [2448, 0]
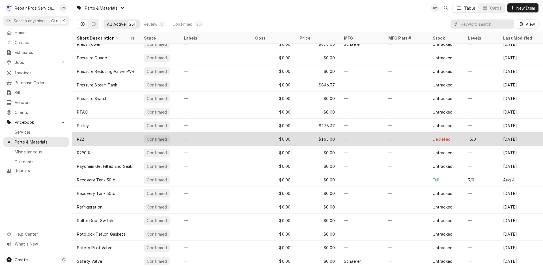
click at [428, 139] on div "Depleted" at bounding box center [445, 139] width 35 height 14
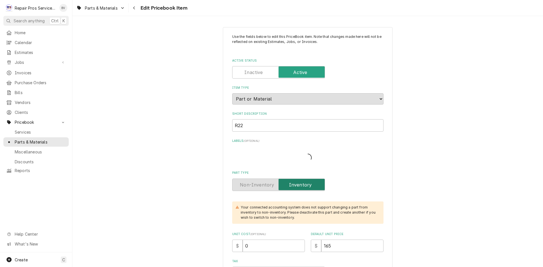
type textarea "x"
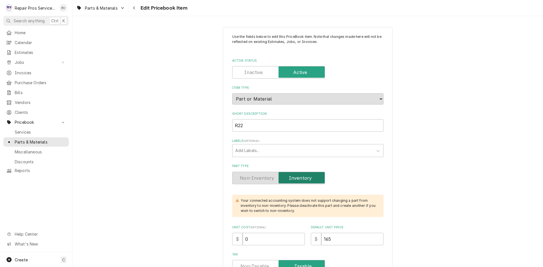
click at [245, 72] on label "Active Status" at bounding box center [278, 72] width 93 height 12
click at [245, 72] on input "Active Status" at bounding box center [279, 72] width 88 height 12
checkbox input "false"
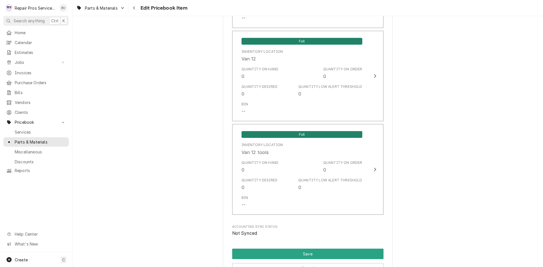
scroll to position [1225, 0]
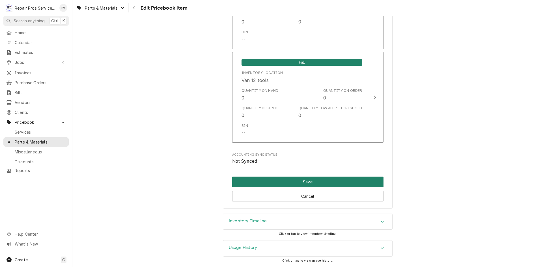
click at [299, 181] on button "Save" at bounding box center [307, 182] width 151 height 10
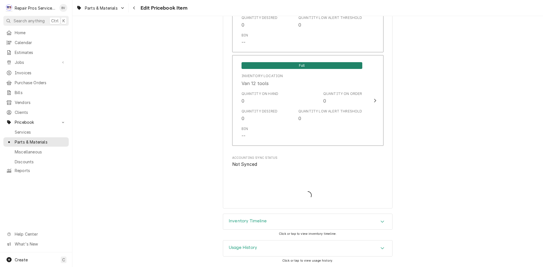
scroll to position [1222, 0]
type textarea "x"
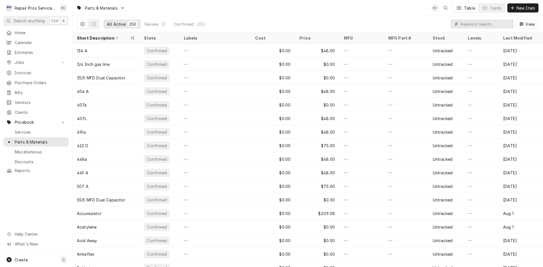
click at [470, 24] on input "Dynamic Content Wrapper" at bounding box center [485, 23] width 50 height 9
click at [515, 8] on span "New Item" at bounding box center [525, 8] width 21 height 6
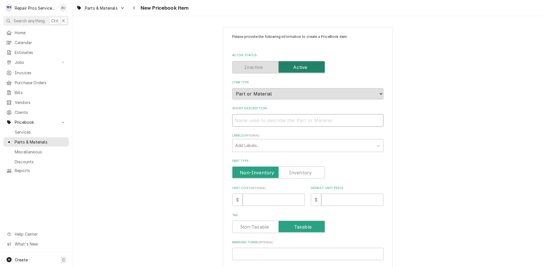
click at [236, 119] on input "Short Description" at bounding box center [307, 120] width 151 height 12
type textarea "x"
type input "R"
type textarea "x"
type input "R-"
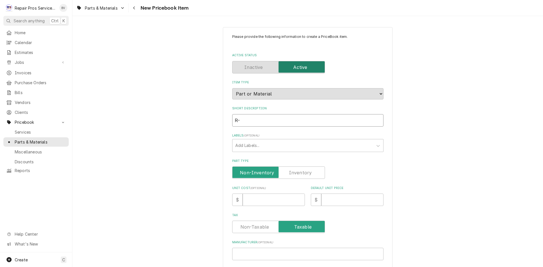
type textarea "x"
type input "R-2"
type textarea "x"
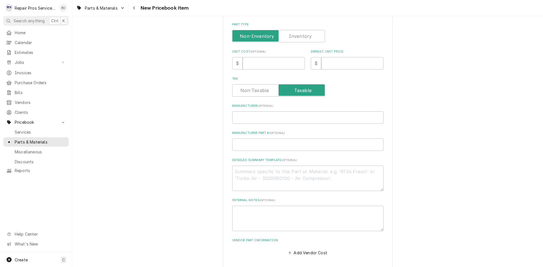
scroll to position [104, 0]
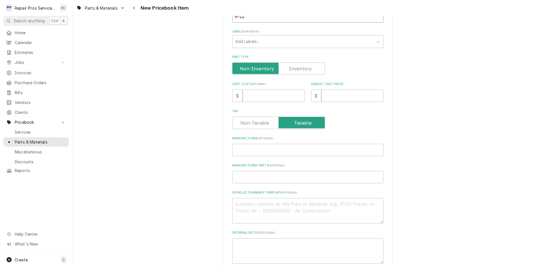
type input "R-22"
click at [329, 98] on input "Default Unit Price" at bounding box center [352, 96] width 62 height 12
type textarea "x"
type input "1"
type textarea "x"
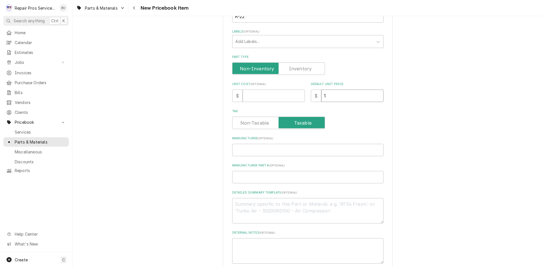
type input "12"
type textarea "x"
type input "125"
type textarea "x"
type input "125.0"
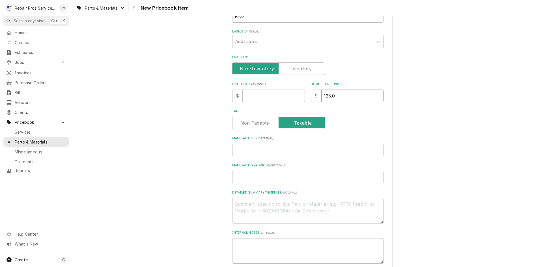
type textarea "x"
type input "125.00"
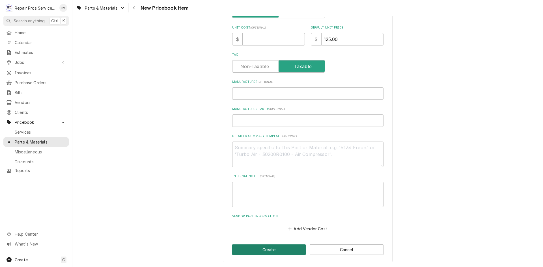
click at [254, 251] on button "Create" at bounding box center [269, 249] width 74 height 10
type textarea "x"
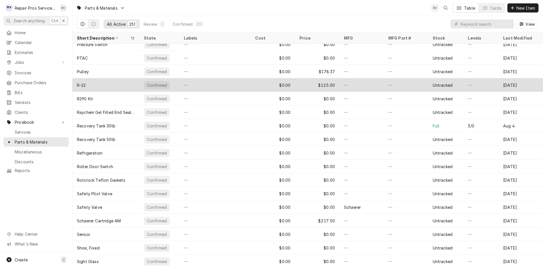
scroll to position [2502, 0]
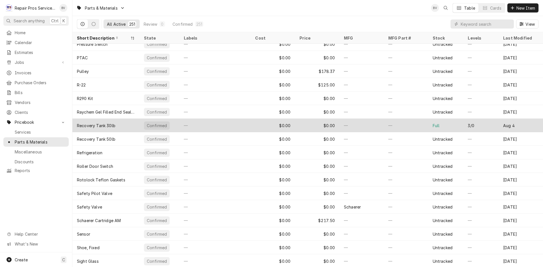
click at [421, 124] on div "—" at bounding box center [405, 126] width 44 height 14
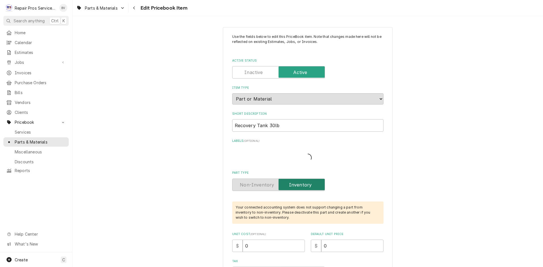
type textarea "x"
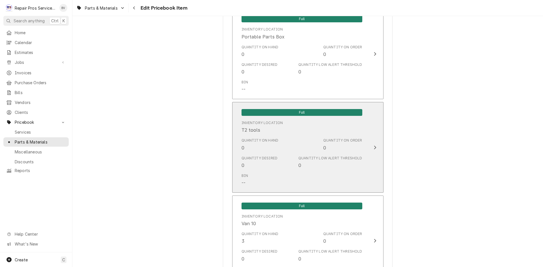
scroll to position [763, 0]
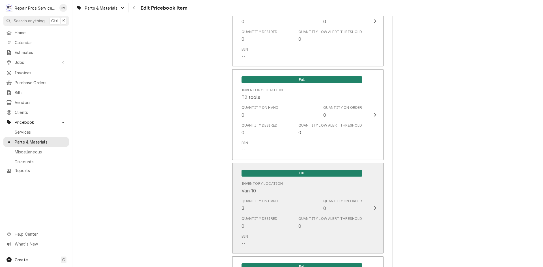
click at [371, 207] on div "Update Inventory Level" at bounding box center [374, 208] width 7 height 7
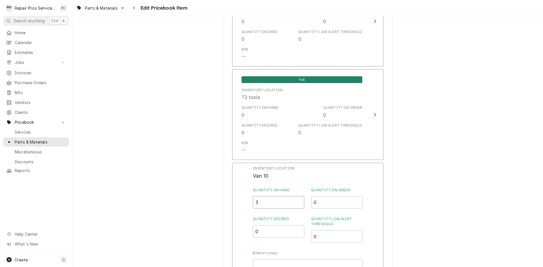
drag, startPoint x: 264, startPoint y: 204, endPoint x: 230, endPoint y: 205, distance: 33.6
click at [233, 204] on div "Inventory Location Van 10 Quantity on Hand 3 Quantity on Order 0 Quantity Desir…" at bounding box center [307, 236] width 151 height 147
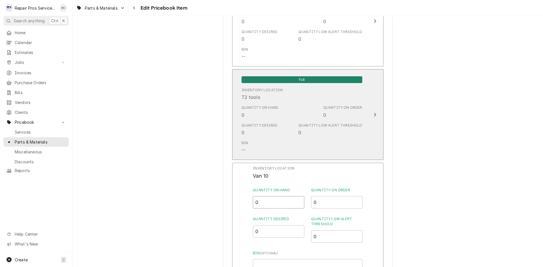
type input "0"
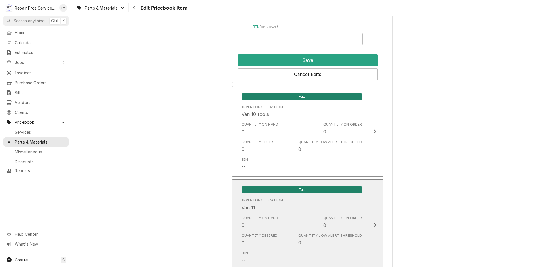
scroll to position [989, 0]
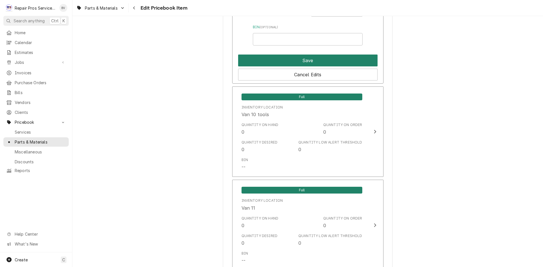
click at [342, 57] on button "Save" at bounding box center [307, 61] width 139 height 12
type textarea "x"
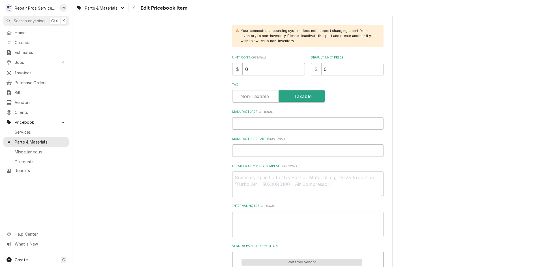
scroll to position [0, 0]
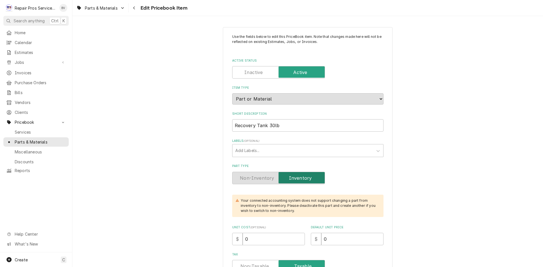
click at [247, 73] on label "Active Status" at bounding box center [278, 72] width 93 height 12
click at [247, 73] on input "Active Status" at bounding box center [279, 72] width 88 height 12
checkbox input "false"
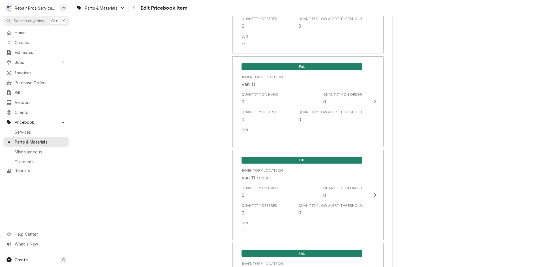
scroll to position [1300, 0]
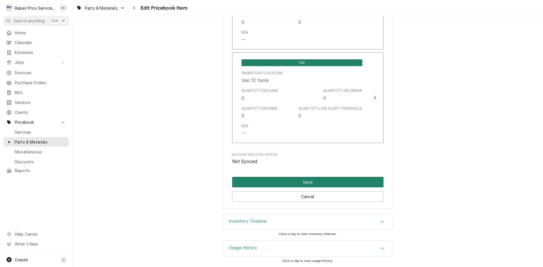
click at [309, 183] on button "Save" at bounding box center [307, 182] width 151 height 10
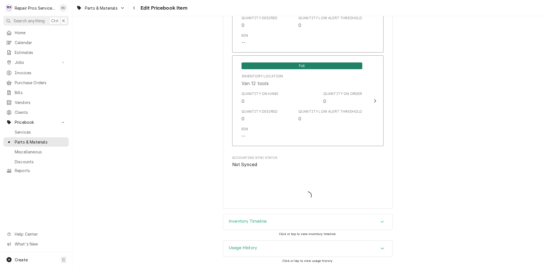
scroll to position [1327, 0]
type textarea "x"
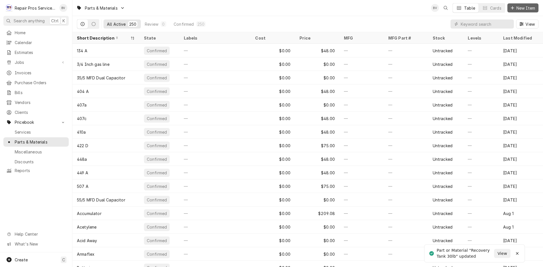
click at [510, 10] on div "Dynamic Content Wrapper" at bounding box center [512, 8] width 6 height 6
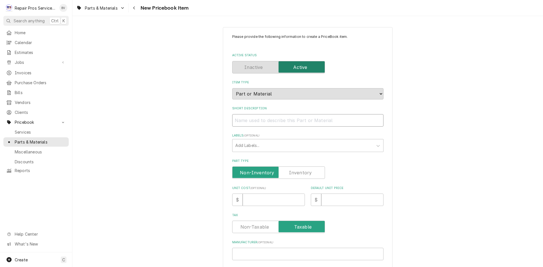
click at [238, 120] on input "Short Description" at bounding box center [307, 120] width 151 height 12
paste input "Recovery Tank 30lb"
type textarea "x"
type input "Recovery Tank 30lb"
click at [265, 120] on input "Recovery Tank 30lb" at bounding box center [307, 120] width 151 height 12
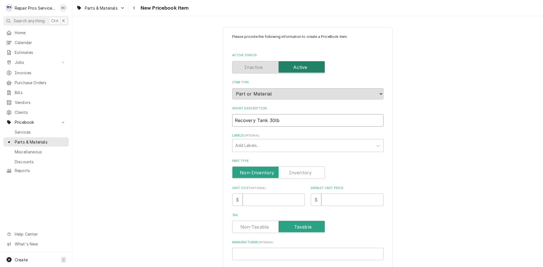
type textarea "x"
type input "Recovery Tank -30lb"
type textarea "x"
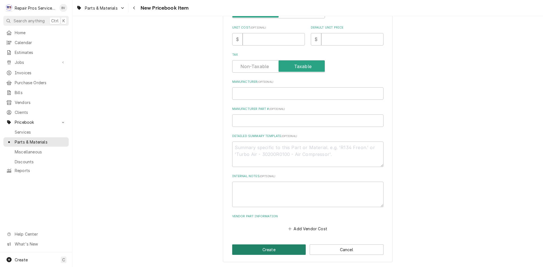
type input "Recovery Tank - 30lb"
click at [270, 250] on button "Create" at bounding box center [269, 249] width 74 height 10
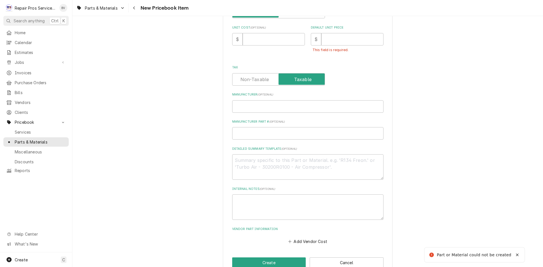
scroll to position [170, 0]
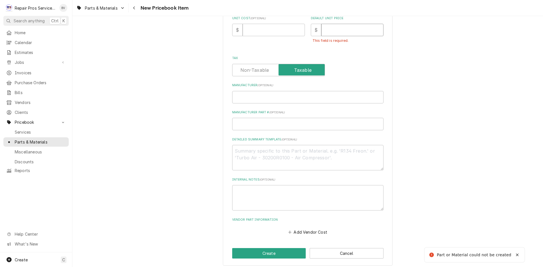
click at [328, 31] on input "Default Unit Price" at bounding box center [352, 30] width 62 height 12
type textarea "x"
type input "1"
type textarea "x"
type input "12"
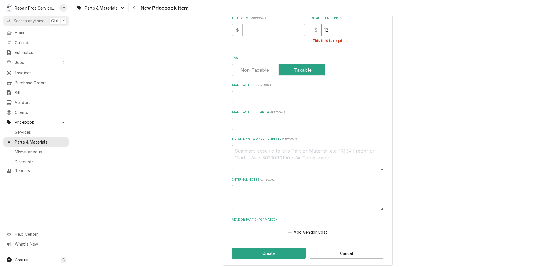
type textarea "x"
type input "125"
type textarea "x"
type input "125.0"
type textarea "x"
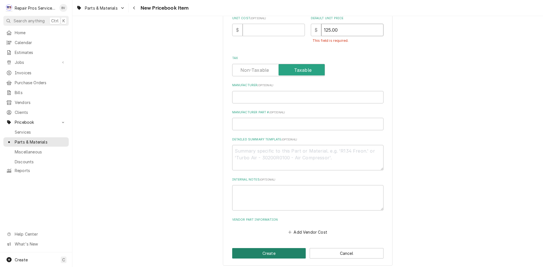
type input "125.00"
click at [270, 253] on button "Create" at bounding box center [269, 253] width 74 height 10
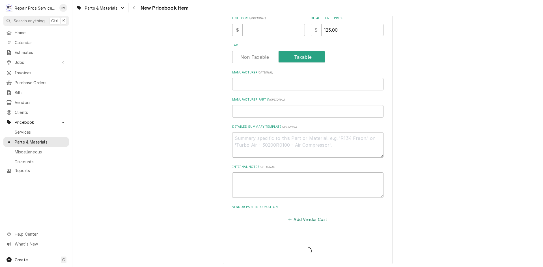
type textarea "x"
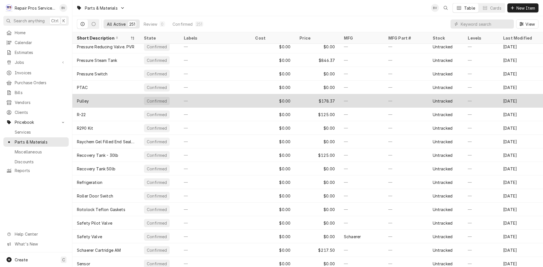
scroll to position [2475, 0]
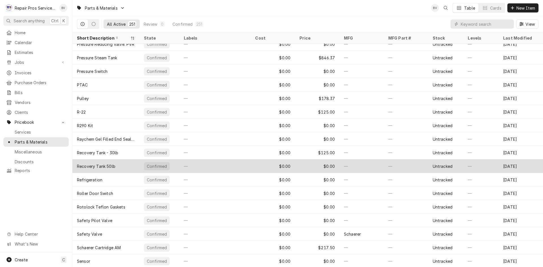
click at [359, 166] on div "—" at bounding box center [361, 166] width 44 height 14
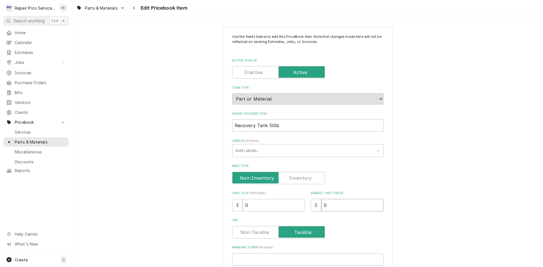
drag, startPoint x: 319, startPoint y: 205, endPoint x: 340, endPoint y: 209, distance: 21.1
click at [340, 209] on input "0" at bounding box center [352, 205] width 62 height 12
type textarea "x"
type input "2"
type textarea "x"
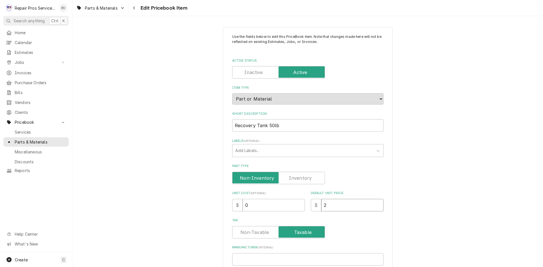
type input "20"
type textarea "x"
type input "200"
type textarea "x"
type input "200.0"
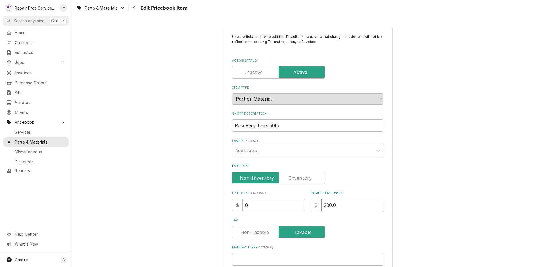
type textarea "x"
type input "200.00"
click at [357, 174] on div "Part Type" at bounding box center [307, 178] width 151 height 12
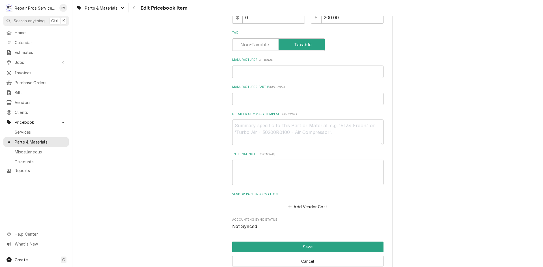
scroll to position [226, 0]
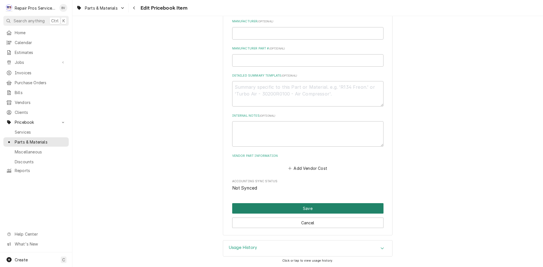
click at [304, 210] on button "Save" at bounding box center [307, 208] width 151 height 10
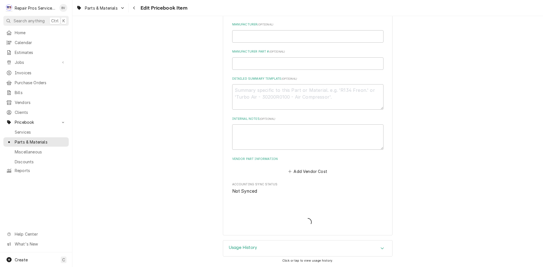
scroll to position [223, 0]
type textarea "x"
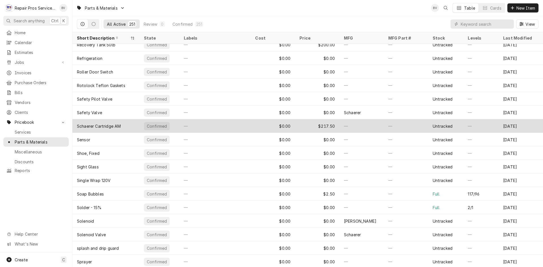
scroll to position [2597, 0]
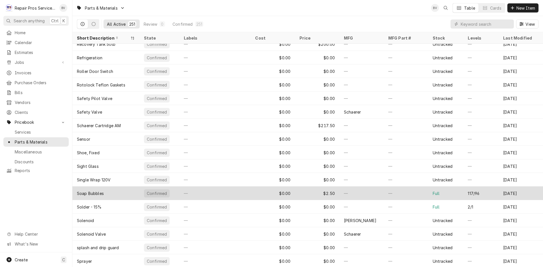
click at [405, 194] on div "—" at bounding box center [405, 193] width 44 height 14
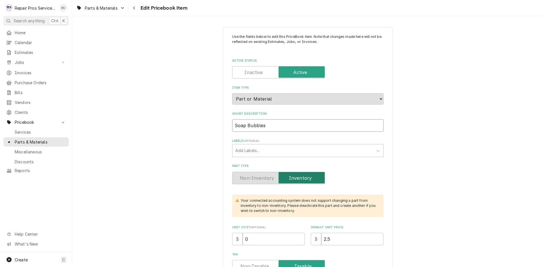
drag, startPoint x: 270, startPoint y: 127, endPoint x: 226, endPoint y: 129, distance: 44.7
click at [241, 73] on input "Active Status" at bounding box center [279, 72] width 88 height 12
checkbox input "false"
type textarea "x"
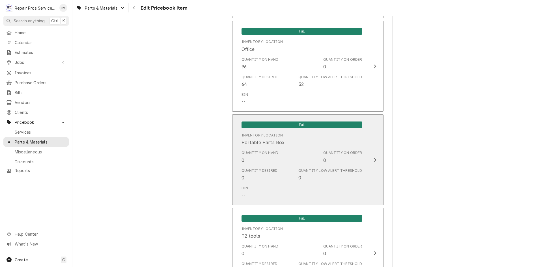
scroll to position [480, 0]
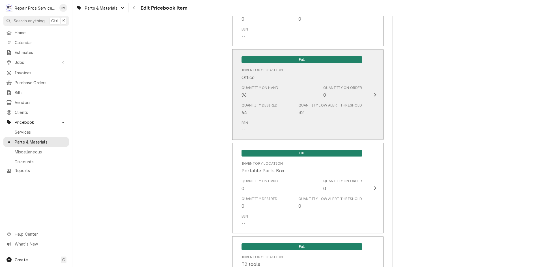
click at [371, 95] on div "Update Inventory Level" at bounding box center [374, 94] width 7 height 7
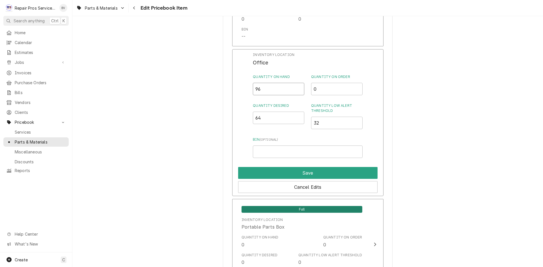
drag, startPoint x: 266, startPoint y: 92, endPoint x: 244, endPoint y: 89, distance: 22.5
click at [245, 89] on div "Inventory Location Office Quantity on Hand 96 Quantity on Order 0 Quantity Desi…" at bounding box center [307, 122] width 151 height 147
type input "0"
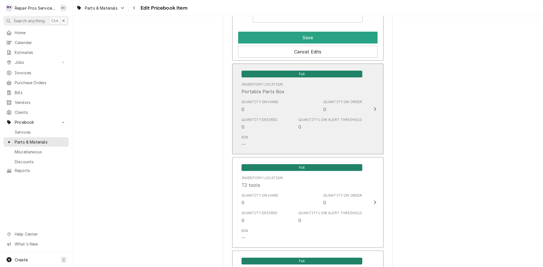
scroll to position [622, 0]
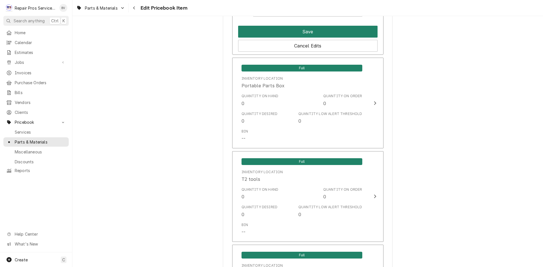
click at [317, 30] on button "Save" at bounding box center [307, 32] width 139 height 12
type textarea "x"
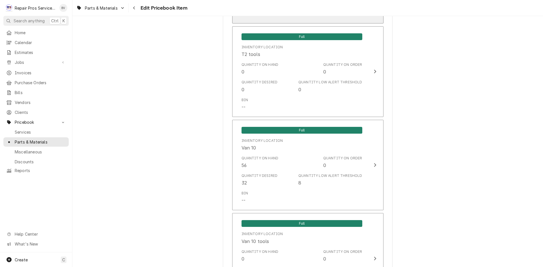
scroll to position [707, 0]
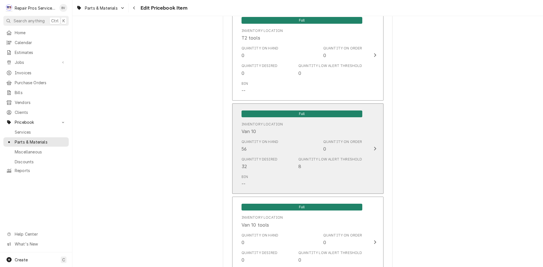
click at [374, 149] on icon "Update Inventory Level" at bounding box center [374, 148] width 3 height 5
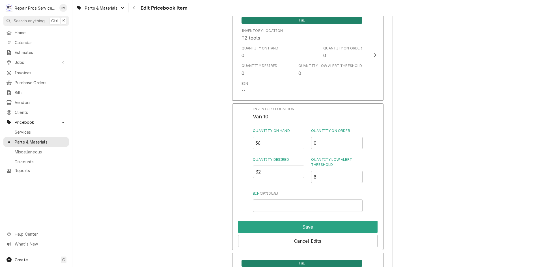
drag, startPoint x: 250, startPoint y: 142, endPoint x: 242, endPoint y: 142, distance: 8.8
click at [244, 142] on div "Inventory Location Van 10 Quantity on Hand 56 Quantity on Order 0 Quantity Desi…" at bounding box center [307, 176] width 151 height 147
type input "0"
click at [295, 231] on button "Save" at bounding box center [307, 227] width 139 height 12
type textarea "x"
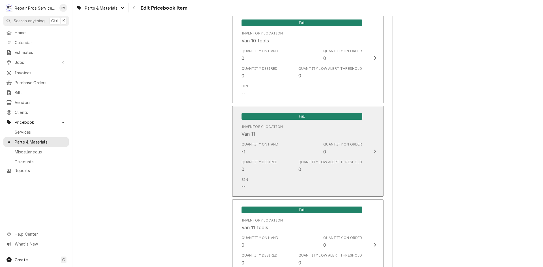
scroll to position [904, 0]
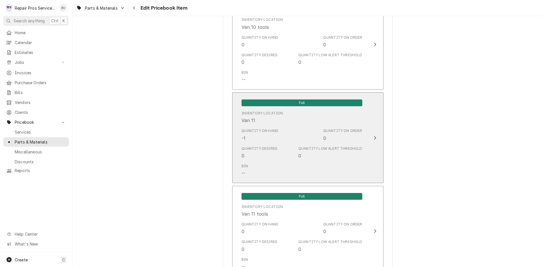
click at [374, 138] on icon "Update Inventory Level" at bounding box center [375, 138] width 2 height 4
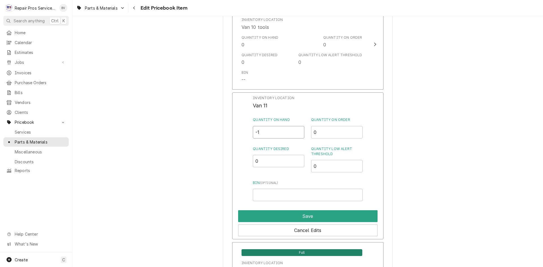
drag, startPoint x: 287, startPoint y: 136, endPoint x: 235, endPoint y: 135, distance: 52.9
click at [235, 135] on div "Inventory Location Van 11 Quantity on Hand -1 Quantity on Order 0 Quantity Desi…" at bounding box center [307, 165] width 151 height 147
type input "0"
click at [298, 214] on button "Save" at bounding box center [307, 216] width 139 height 12
type textarea "x"
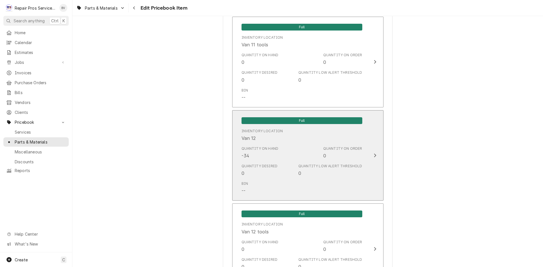
scroll to position [1074, 0]
click at [371, 153] on div "Update Inventory Level" at bounding box center [374, 155] width 7 height 7
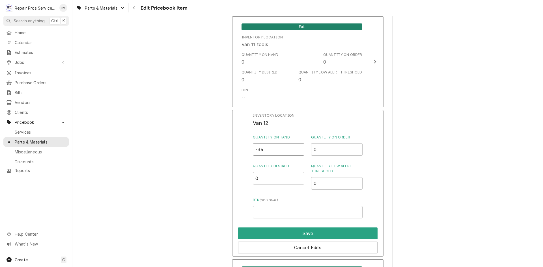
drag, startPoint x: 273, startPoint y: 147, endPoint x: 227, endPoint y: 142, distance: 45.8
type input "0"
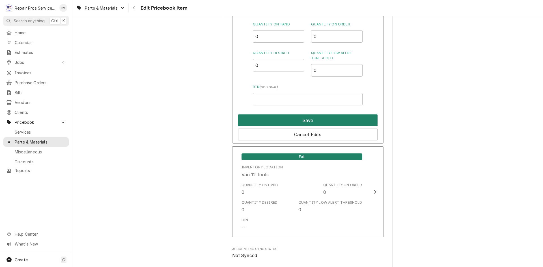
click at [307, 115] on button "Save" at bounding box center [307, 120] width 139 height 12
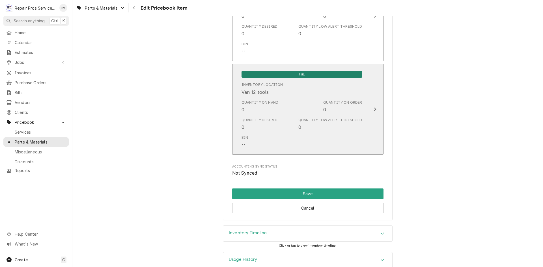
scroll to position [1225, 0]
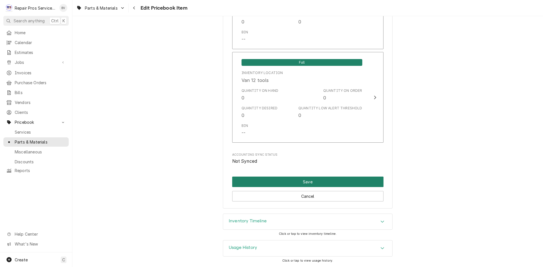
click at [306, 183] on button "Save" at bounding box center [307, 182] width 151 height 10
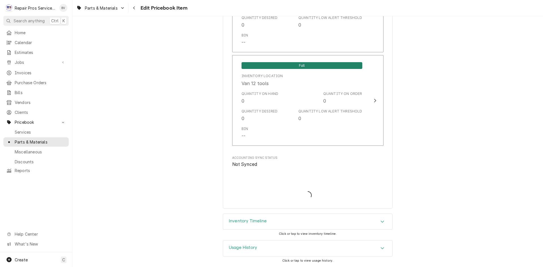
type textarea "x"
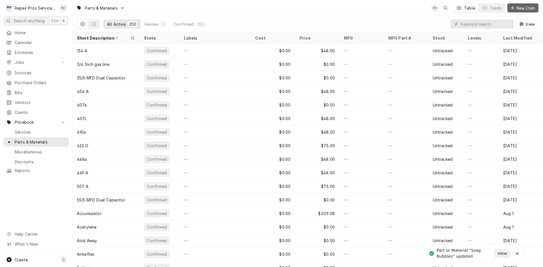
drag, startPoint x: 519, startPoint y: 6, endPoint x: 482, endPoint y: 17, distance: 37.8
click at [518, 7] on span "New Item" at bounding box center [525, 8] width 21 height 6
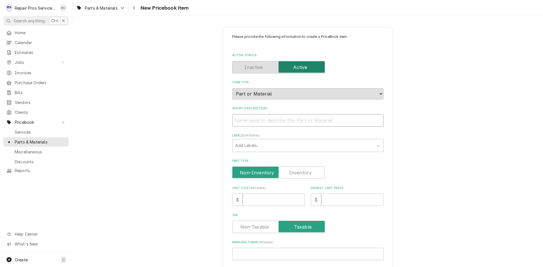
click at [238, 121] on input "Short Description" at bounding box center [307, 120] width 151 height 12
paste input "Soap Bubbles"
type textarea "x"
type input "Soap Bubbles"
type textarea "x"
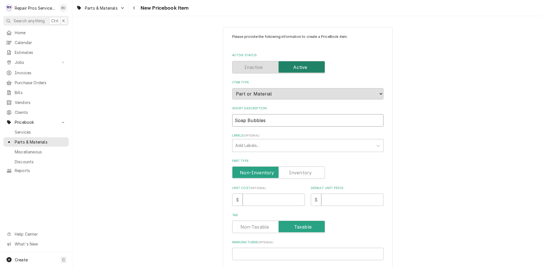
type input "Soap Bubbles"
type textarea "x"
type input "Soap Bubbles m"
type textarea "x"
type input "Soap Bubbles mi"
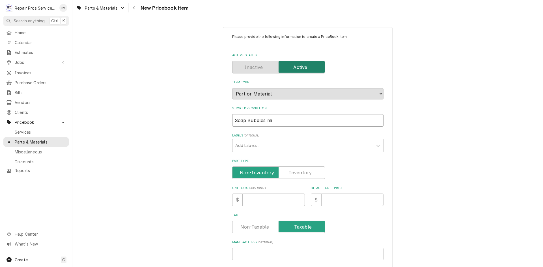
type textarea "x"
type input "Soap Bubbles mic"
type textarea "x"
type input "Soap Bubbles micr"
type textarea "x"
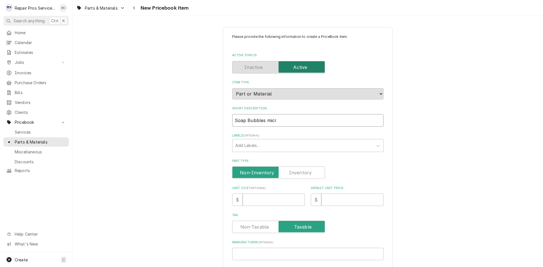
type input "Soap Bubbles micro"
type textarea "x"
type input "Soap Bubbles micr"
type textarea "x"
type input "Soap Bubbles mic"
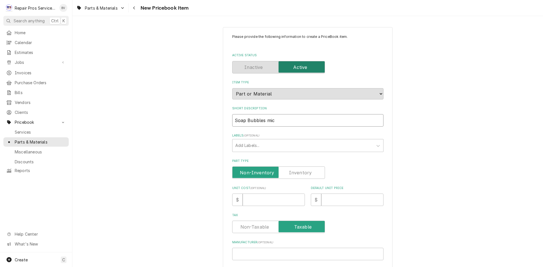
type textarea "x"
type input "Soap Bubbles mi"
type textarea "x"
type input "Soap Bubbles m"
type textarea "x"
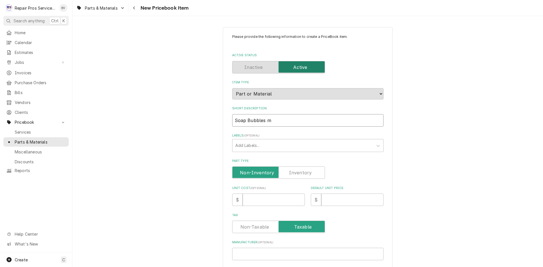
type input "Soap Bubbles"
click at [232, 120] on input "Soap Bubbles" at bounding box center [307, 120] width 151 height 12
click at [263, 121] on input "Soap Bubbles" at bounding box center [307, 120] width 151 height 12
type textarea "x"
type input "Soap Bubbles"
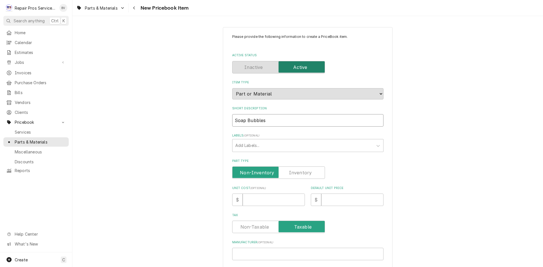
type textarea "x"
type input "Soap Bubbles M"
type textarea "x"
type input "Soap Bubbles Mi"
type textarea "x"
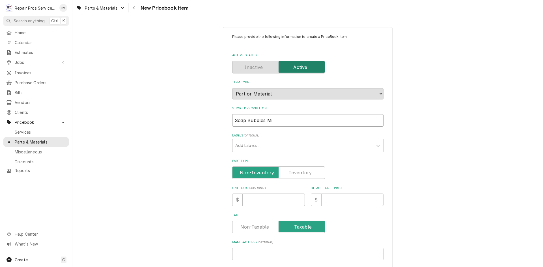
type input "Soap Bubbles Mic"
type textarea "x"
type input "Soap Bubbles Micr"
type textarea "x"
type input "Soap Bubbles Micro"
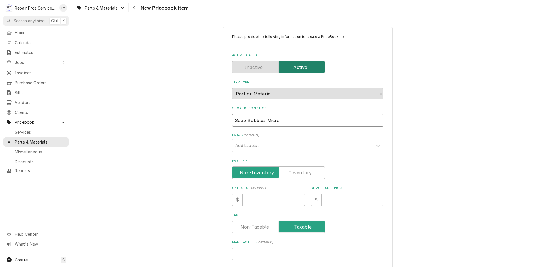
type textarea "x"
type input "Soap Bubbles Micro"
type textarea "x"
type input "Soap Bubbles Micro l"
type textarea "x"
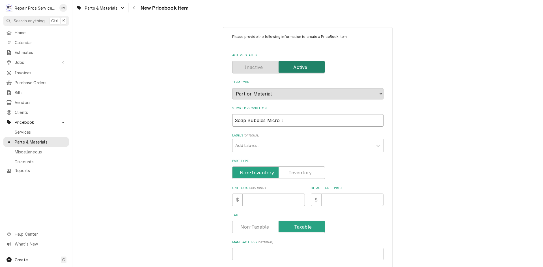
type input "Soap Bubbles Micro le"
type textarea "x"
type input "Soap Bubbles Micro lea"
type textarea "x"
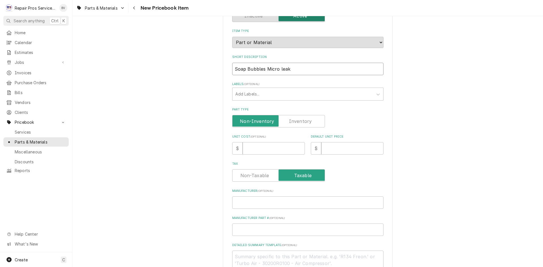
scroll to position [57, 0]
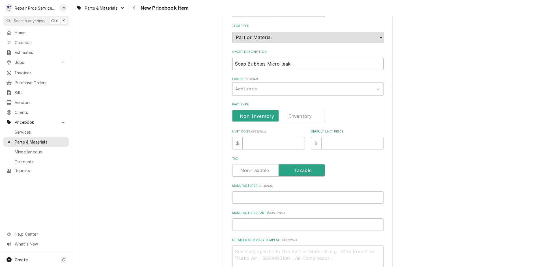
type input "Soap Bubbles Micro leak"
click at [326, 144] on input "Default Unit Price" at bounding box center [352, 143] width 62 height 12
type textarea "x"
type input "2"
type textarea "x"
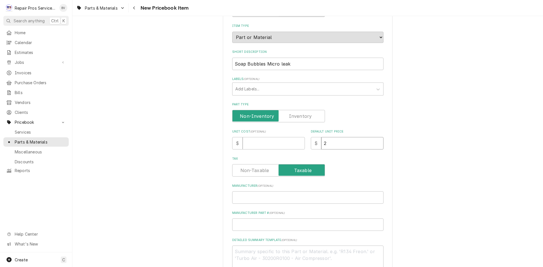
type input "2.5"
type textarea "x"
type input "2.50"
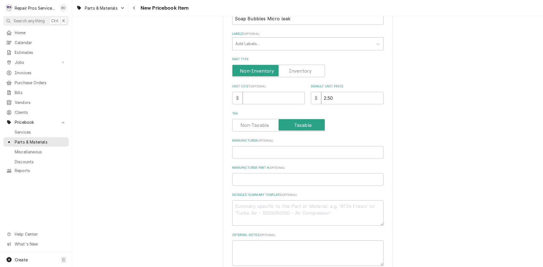
scroll to position [160, 0]
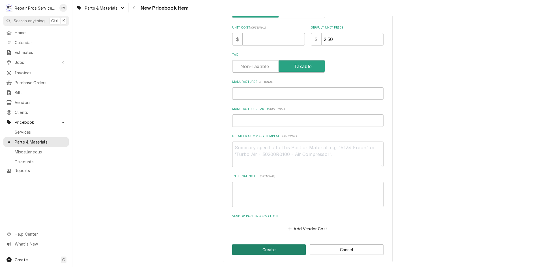
click at [270, 249] on button "Create" at bounding box center [269, 249] width 74 height 10
type textarea "x"
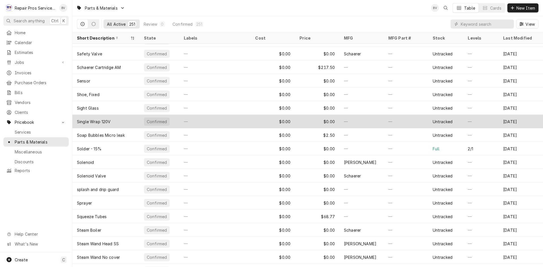
scroll to position [2665, 0]
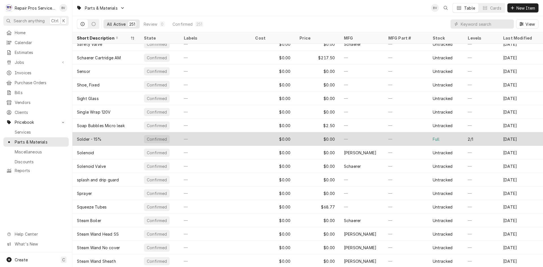
click at [396, 140] on div "—" at bounding box center [405, 139] width 44 height 14
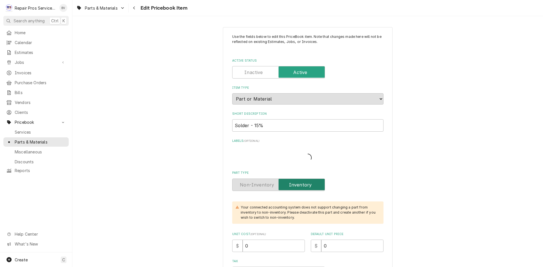
type textarea "x"
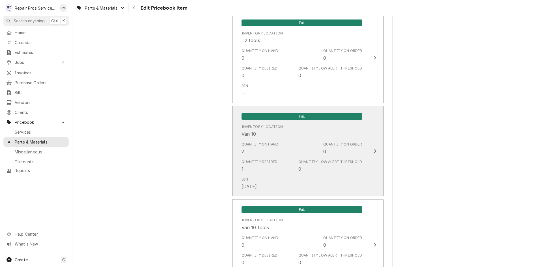
scroll to position [791, 0]
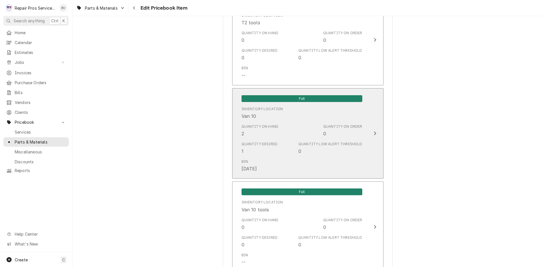
click at [373, 134] on icon "Update Inventory Level" at bounding box center [374, 133] width 3 height 5
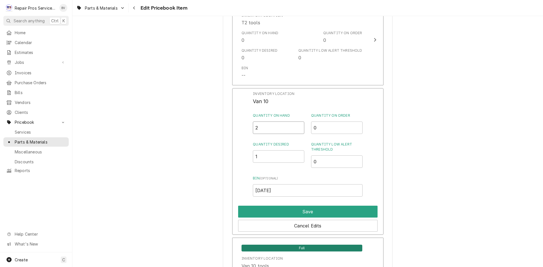
drag, startPoint x: 250, startPoint y: 126, endPoint x: 262, endPoint y: 127, distance: 12.5
click at [262, 127] on div "Inventory Location Van 10 Quantity on Hand 2 Quantity on Order 0 Quantity Desir…" at bounding box center [307, 161] width 151 height 147
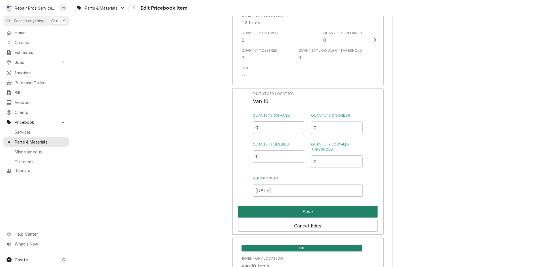
type input "0"
click at [305, 211] on button "Save" at bounding box center [307, 212] width 139 height 12
type textarea "x"
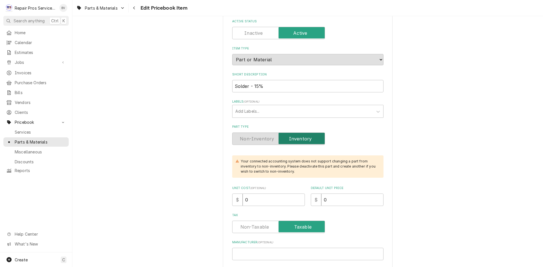
scroll to position [0, 0]
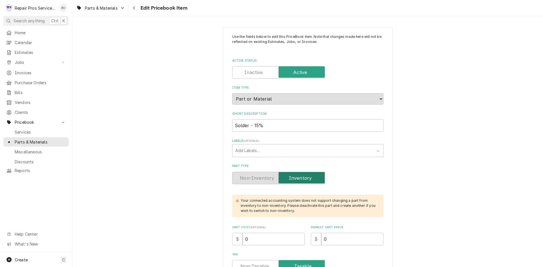
click at [251, 75] on label "Active Status" at bounding box center [278, 72] width 93 height 12
click at [251, 75] on input "Active Status" at bounding box center [279, 72] width 88 height 12
checkbox input "false"
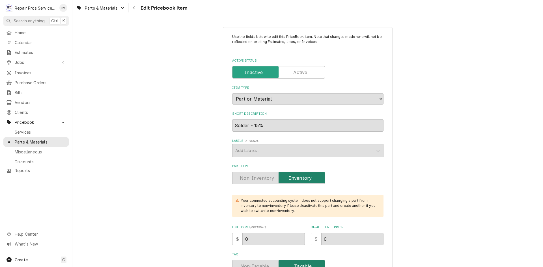
click at [268, 122] on div "Short Description Solder - 15%" at bounding box center [307, 122] width 151 height 20
drag, startPoint x: 267, startPoint y: 120, endPoint x: 229, endPoint y: 129, distance: 39.8
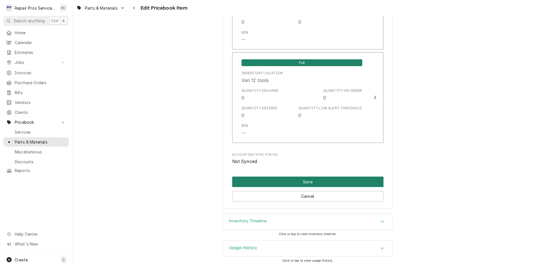
click at [305, 180] on button "Save" at bounding box center [307, 182] width 151 height 10
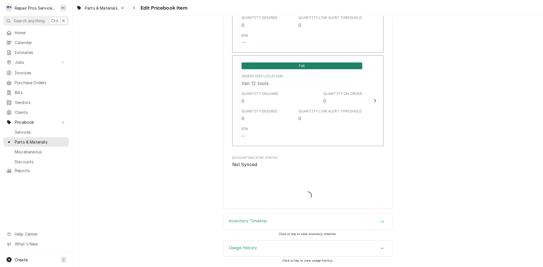
scroll to position [1280, 0]
type textarea "x"
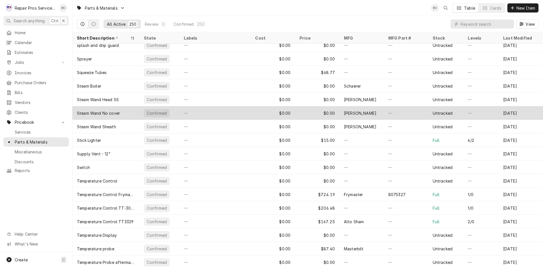
scroll to position [2787, 0]
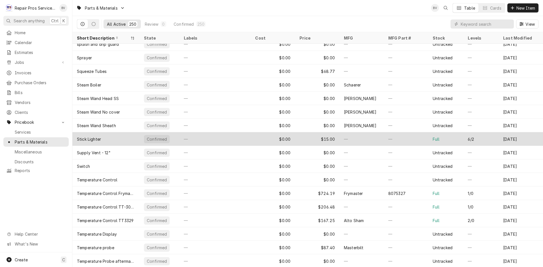
click at [404, 140] on div "—" at bounding box center [405, 139] width 44 height 14
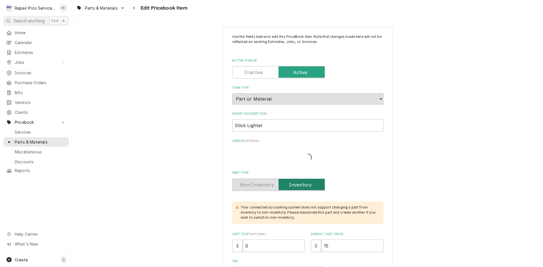
type textarea "x"
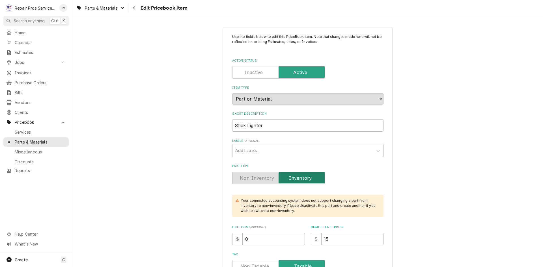
click at [243, 73] on label "Active Status" at bounding box center [278, 72] width 93 height 12
click at [243, 73] on input "Active Status" at bounding box center [279, 72] width 88 height 12
checkbox input "false"
type textarea "x"
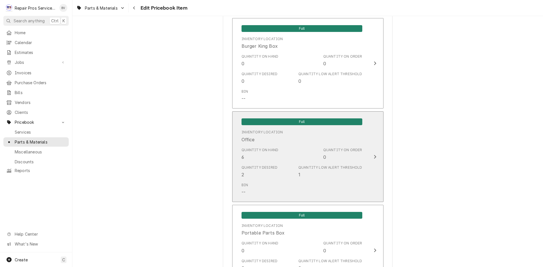
scroll to position [452, 0]
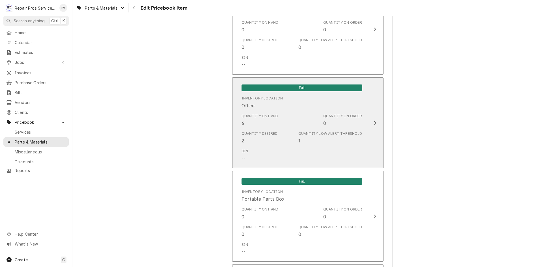
click at [372, 125] on div "Update Inventory Level" at bounding box center [374, 123] width 7 height 7
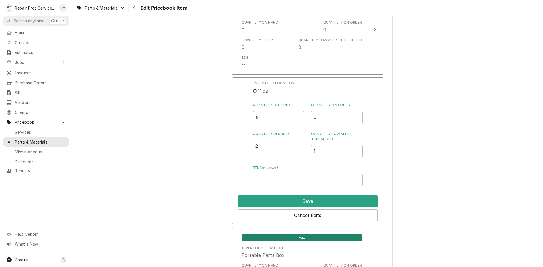
drag, startPoint x: 268, startPoint y: 119, endPoint x: 252, endPoint y: 121, distance: 16.5
click at [252, 121] on div "Inventory Location Office Quantity on Hand 6 Quantity on Order 0 Quantity Desir…" at bounding box center [307, 150] width 151 height 147
type input "0"
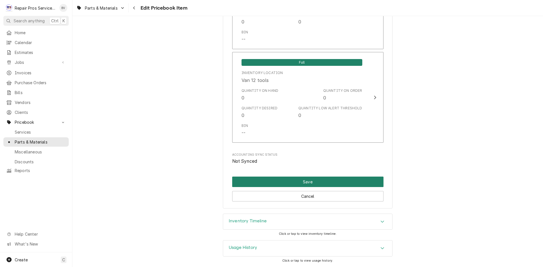
click at [305, 182] on button "Save" at bounding box center [307, 182] width 151 height 10
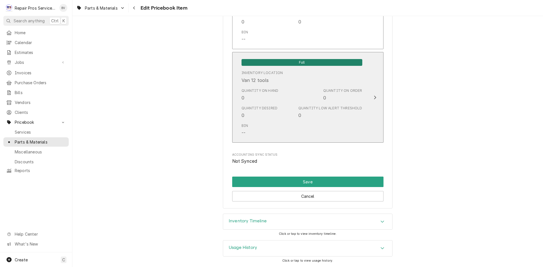
scroll to position [1278, 0]
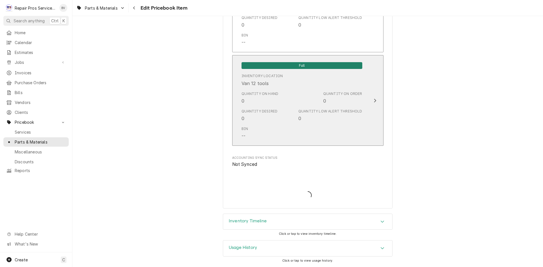
type textarea "x"
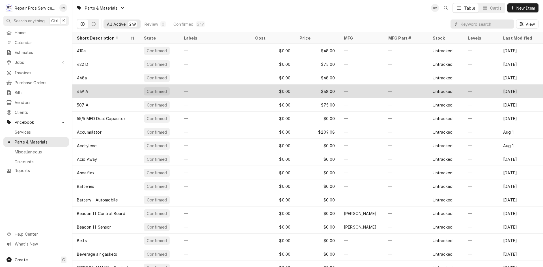
scroll to position [88, 0]
